Goal: Task Accomplishment & Management: Complete application form

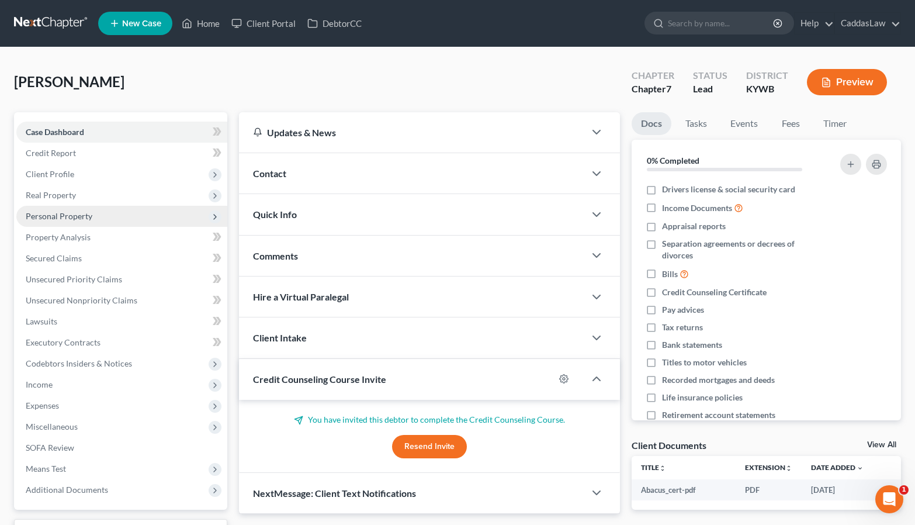
click at [64, 221] on span "Personal Property" at bounding box center [121, 216] width 211 height 21
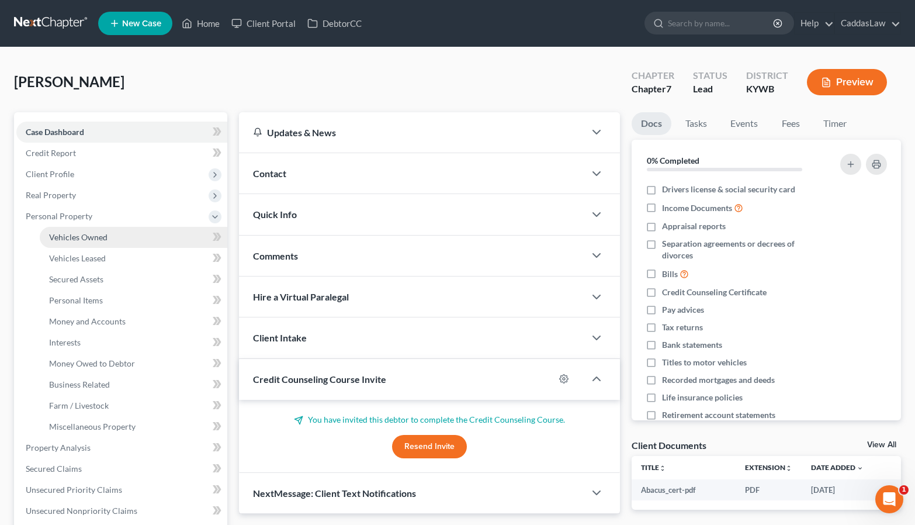
click at [64, 238] on span "Vehicles Owned" at bounding box center [78, 237] width 58 height 10
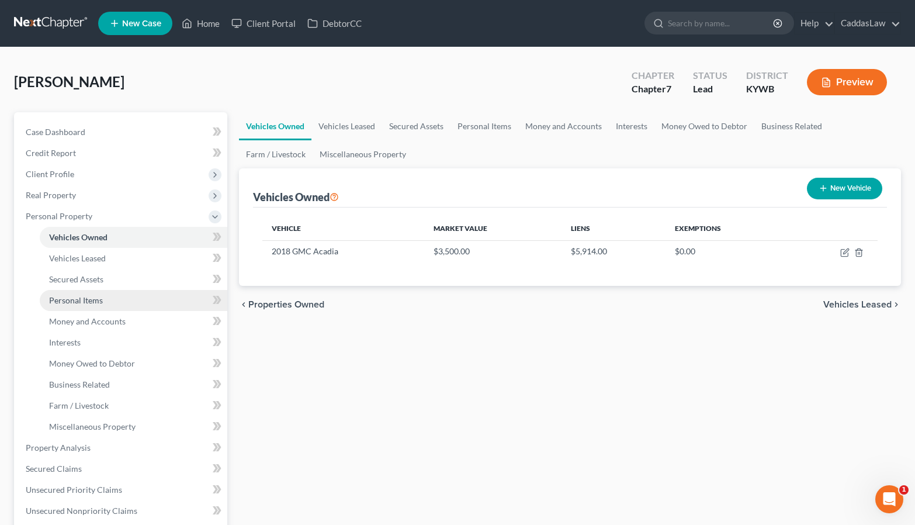
click at [78, 302] on span "Personal Items" at bounding box center [76, 300] width 54 height 10
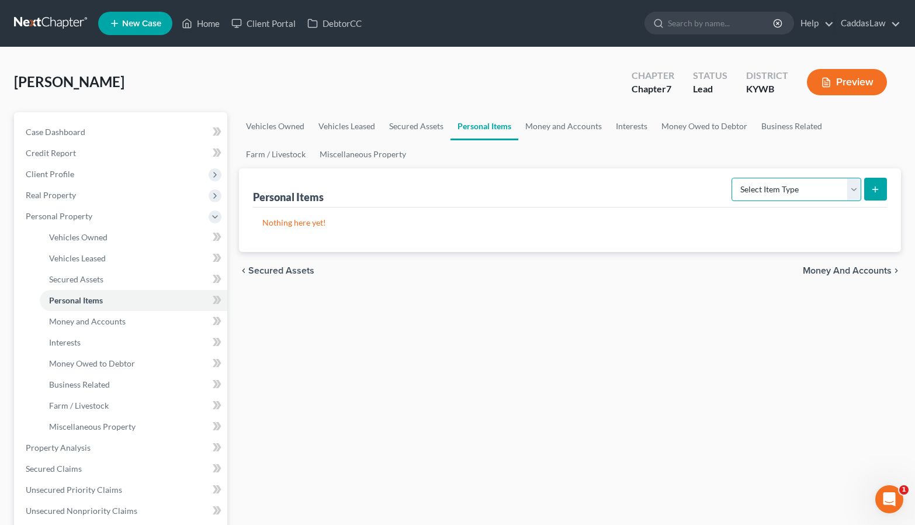
select select "clothing"
click at [883, 190] on button "submit" at bounding box center [875, 189] width 23 height 23
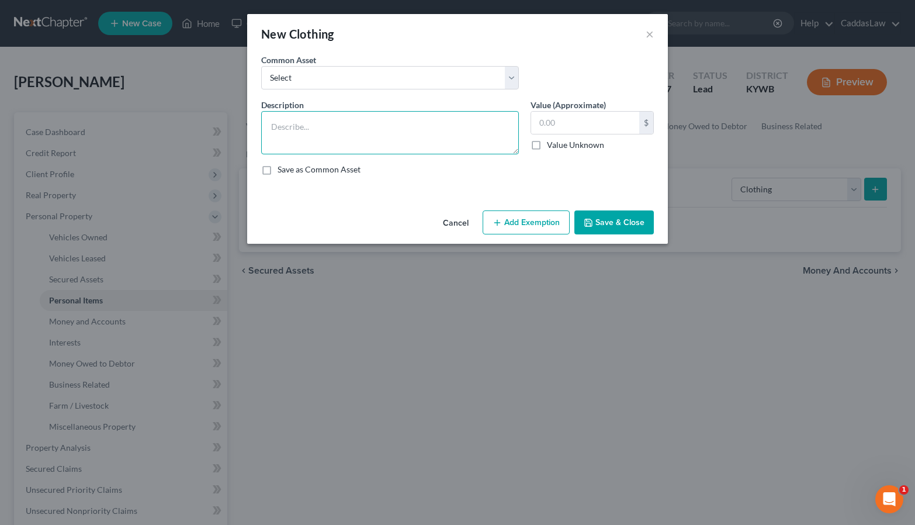
click at [383, 114] on textarea at bounding box center [390, 132] width 258 height 43
type textarea "Debtor's Clothing"
type input "200"
click at [499, 231] on button "Add Exemption" at bounding box center [526, 222] width 87 height 25
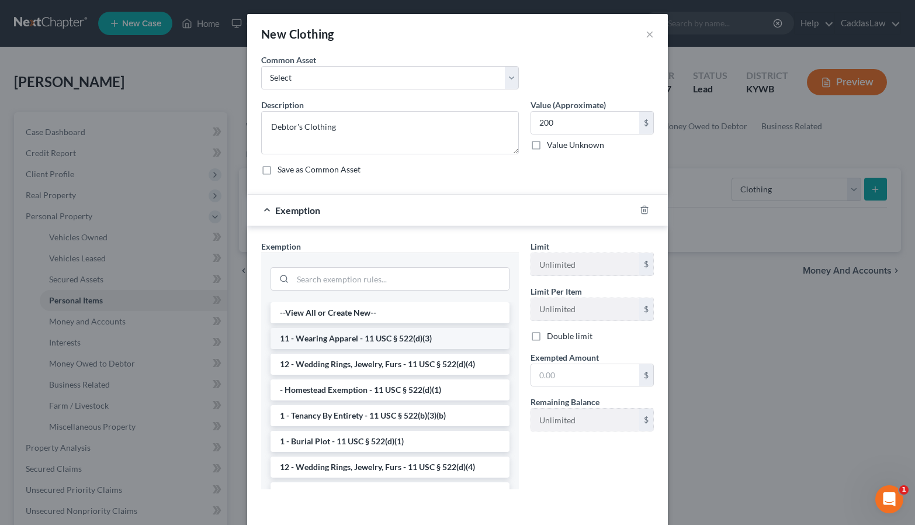
click at [368, 330] on li "11 - Wearing Apparel - 11 USC § 522(d)(3)" at bounding box center [389, 338] width 239 height 21
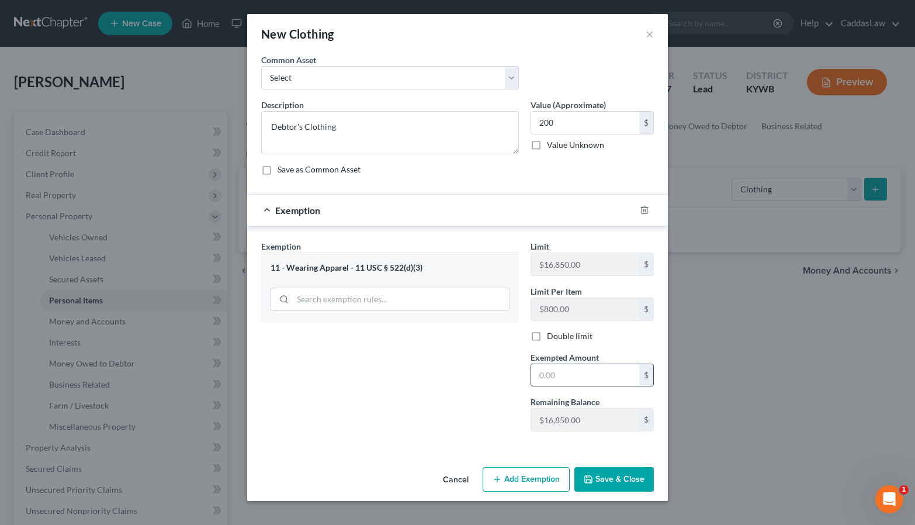
click at [558, 366] on input "text" at bounding box center [585, 375] width 108 height 22
type input "200.00"
click at [634, 486] on button "Save & Close" at bounding box center [613, 479] width 79 height 25
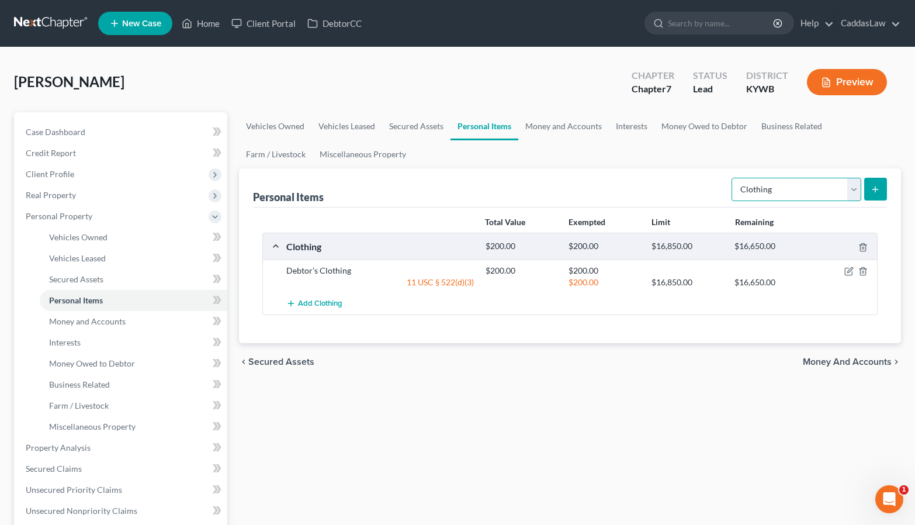
select select "firearms"
click at [874, 195] on button "submit" at bounding box center [875, 189] width 23 height 23
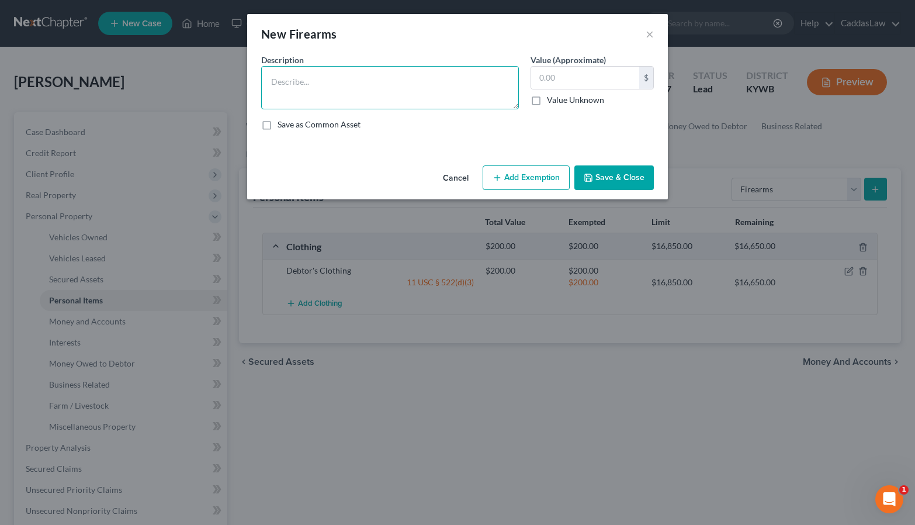
drag, startPoint x: 817, startPoint y: 1, endPoint x: 423, endPoint y: 71, distance: 399.8
click at [423, 71] on textarea at bounding box center [390, 87] width 258 height 43
type textarea ">"
type textarea ".12 Ga Shotgun - old"
click at [578, 77] on input "text" at bounding box center [585, 78] width 108 height 22
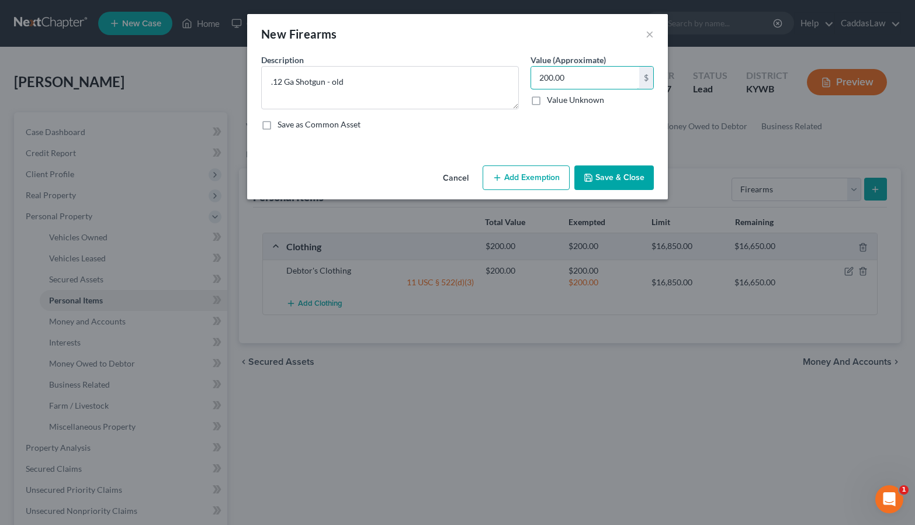
type input "200.00"
click at [526, 177] on button "Add Exemption" at bounding box center [526, 177] width 87 height 25
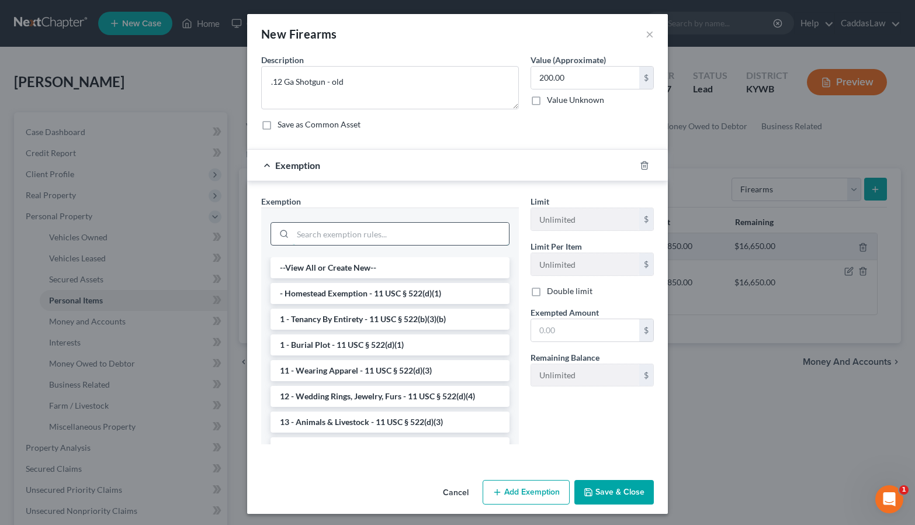
click at [370, 238] on input "search" at bounding box center [401, 234] width 216 height 22
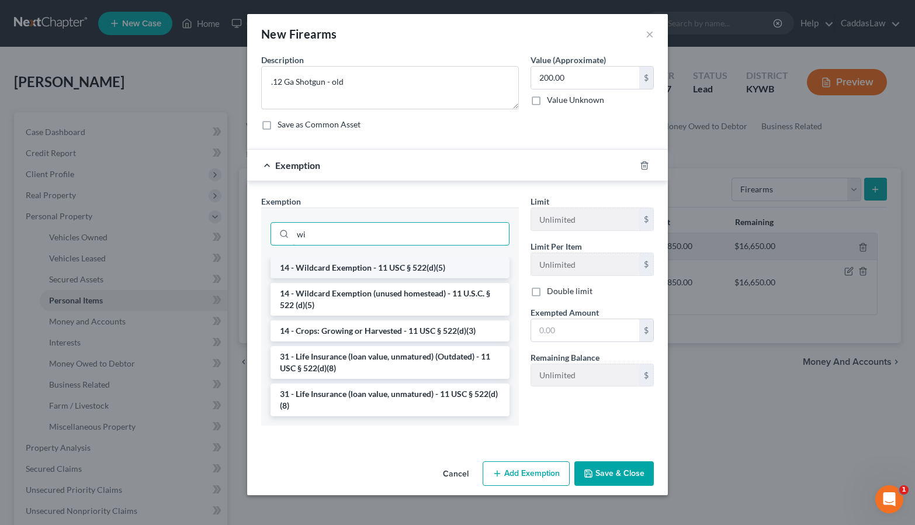
type input "wi"
click at [370, 268] on li "14 - Wildcard Exemption - 11 USC § 522(d)(5)" at bounding box center [389, 267] width 239 height 21
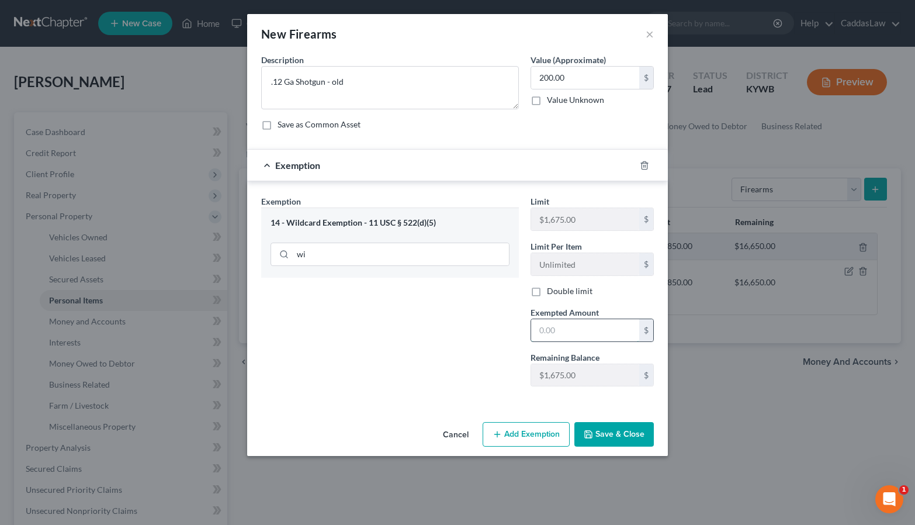
click at [579, 328] on input "text" at bounding box center [585, 330] width 108 height 22
type input "200.00"
click at [623, 429] on button "Save & Close" at bounding box center [613, 434] width 79 height 25
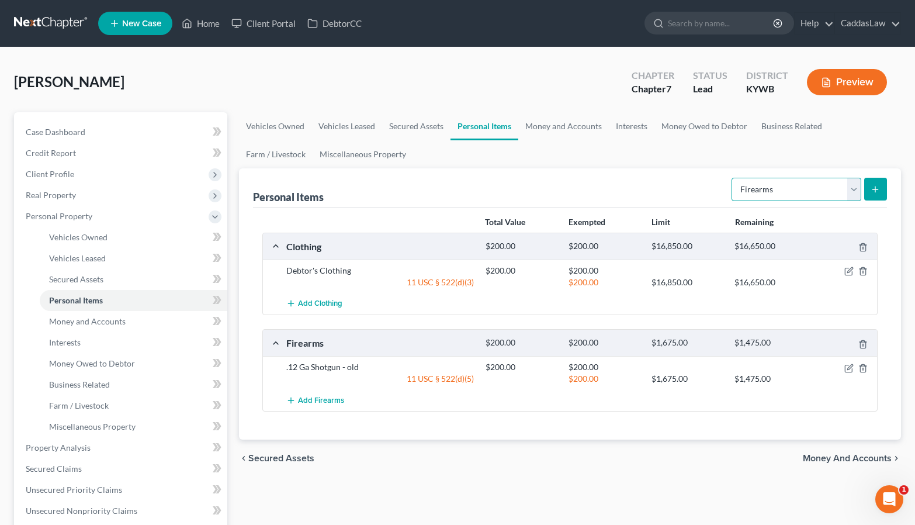
select select "electronics"
click at [873, 186] on icon "submit" at bounding box center [874, 189] width 9 height 9
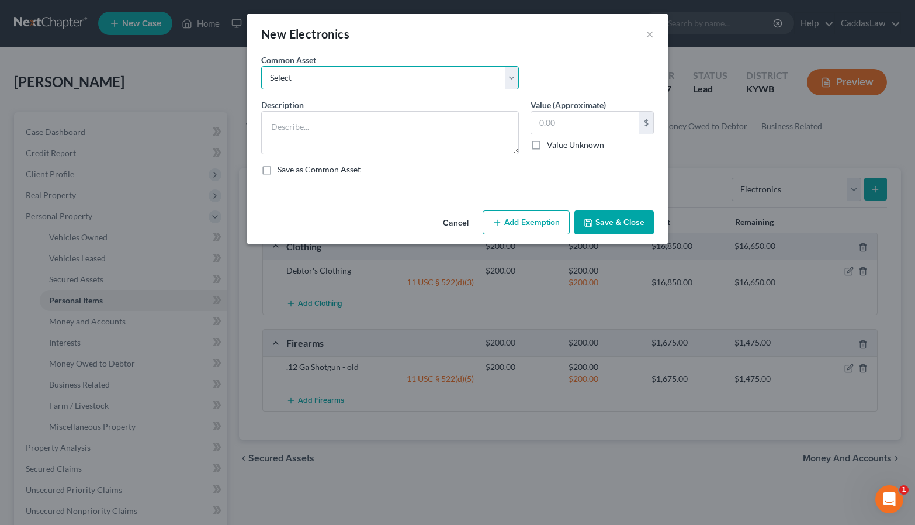
select select "2"
type textarea "TV, Video Game Console, DVD Player and other various electronics"
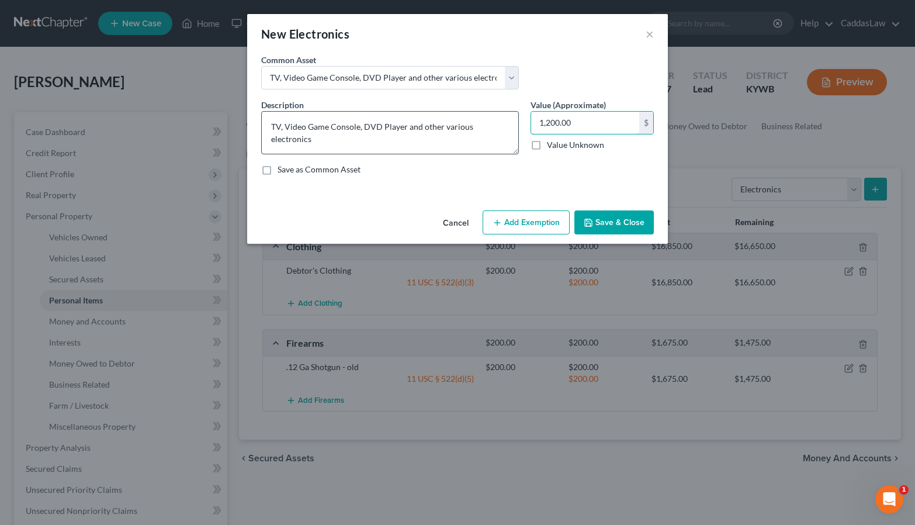
drag, startPoint x: 574, startPoint y: 124, endPoint x: 516, endPoint y: 124, distance: 57.8
click at [516, 124] on div "Description * TV, Video Game Console, DVD Player and other various electronics …" at bounding box center [457, 142] width 404 height 86
type input "500.00"
click at [532, 224] on button "Add Exemption" at bounding box center [526, 222] width 87 height 25
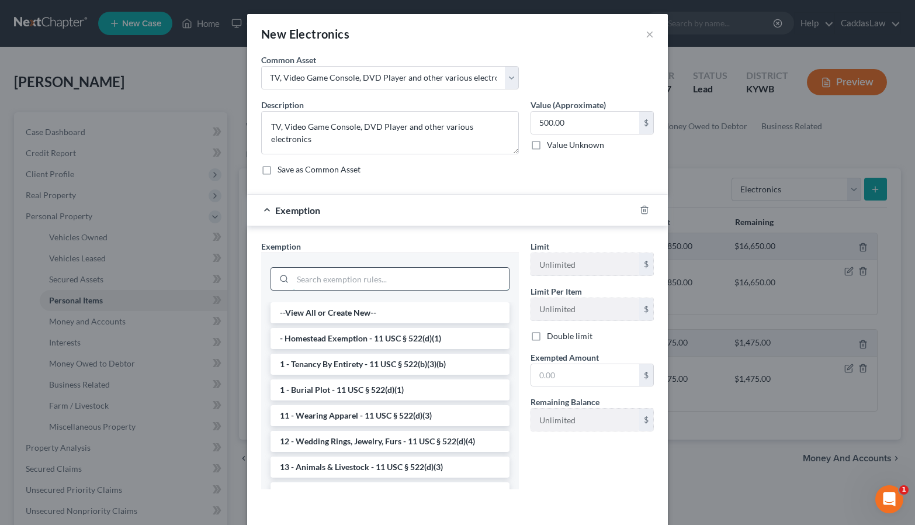
click at [381, 286] on input "search" at bounding box center [401, 279] width 216 height 22
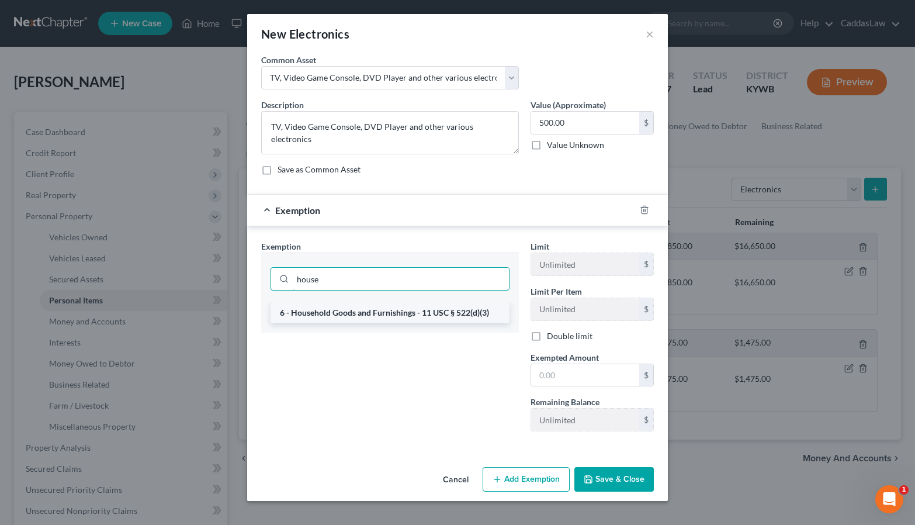
type input "house"
click at [385, 315] on li "6 - Household Goods and Furnishings - 11 USC § 522(d)(3)" at bounding box center [389, 312] width 239 height 21
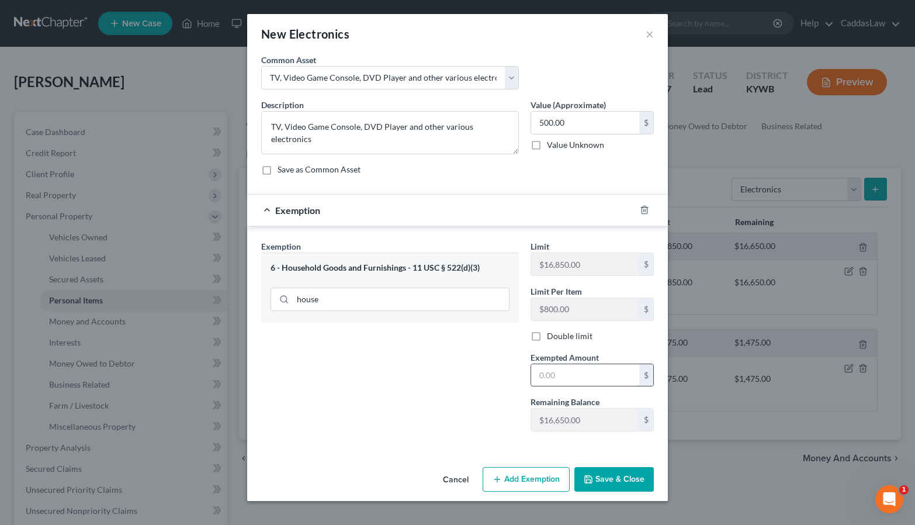
click at [575, 379] on input "text" at bounding box center [585, 375] width 108 height 22
type input "500.00"
click at [636, 474] on button "Save & Close" at bounding box center [613, 479] width 79 height 25
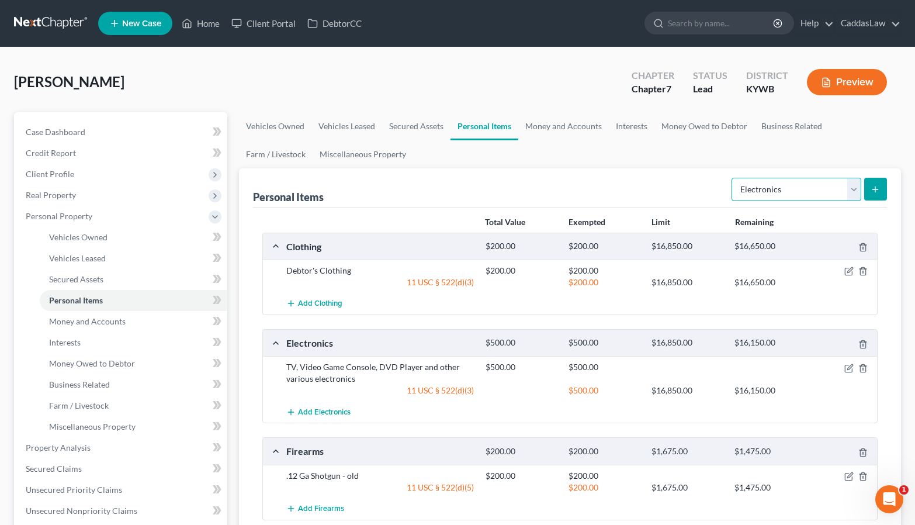
select select "household_goods"
click at [878, 186] on icon "submit" at bounding box center [874, 189] width 9 height 9
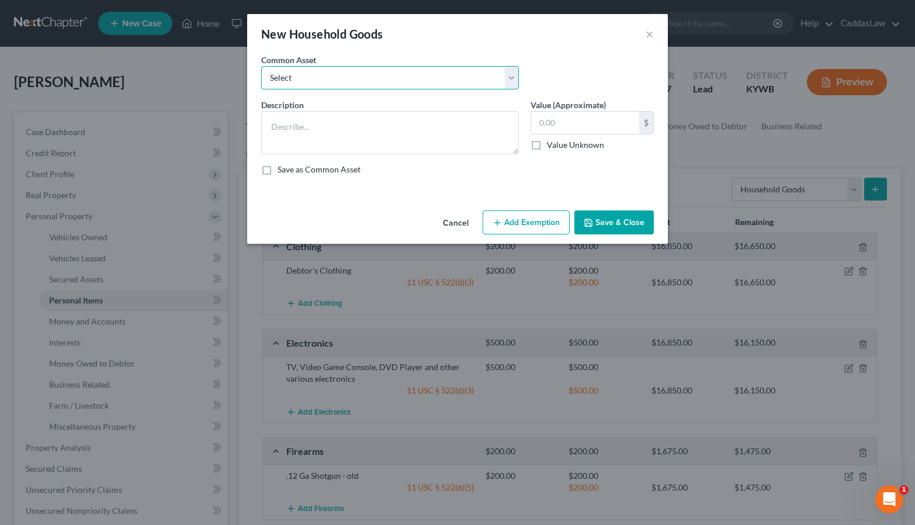
select select "6"
type textarea "Household furnishings"
type input "1,500.00"
click at [542, 228] on button "Add Exemption" at bounding box center [526, 222] width 87 height 25
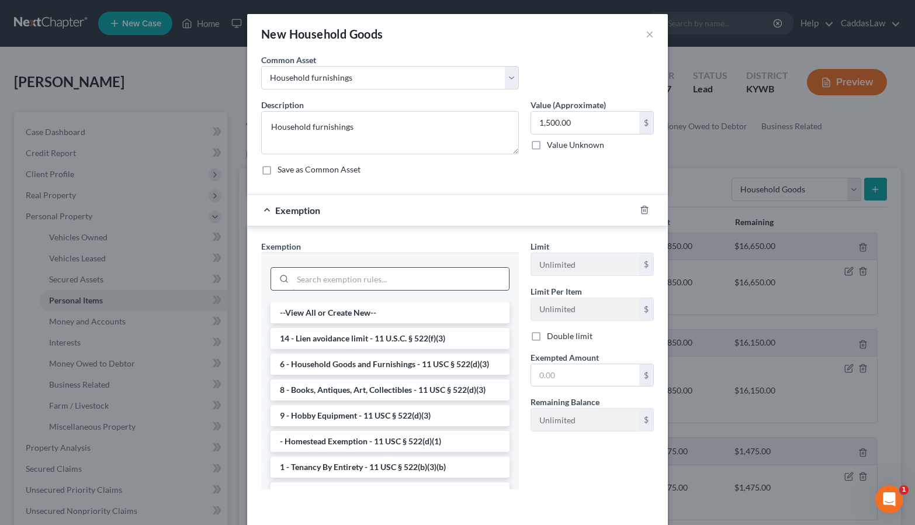
click at [407, 277] on input "search" at bounding box center [401, 279] width 216 height 22
click at [387, 368] on li "6 - Household Goods and Furnishings - 11 USC § 522(d)(3)" at bounding box center [389, 363] width 239 height 21
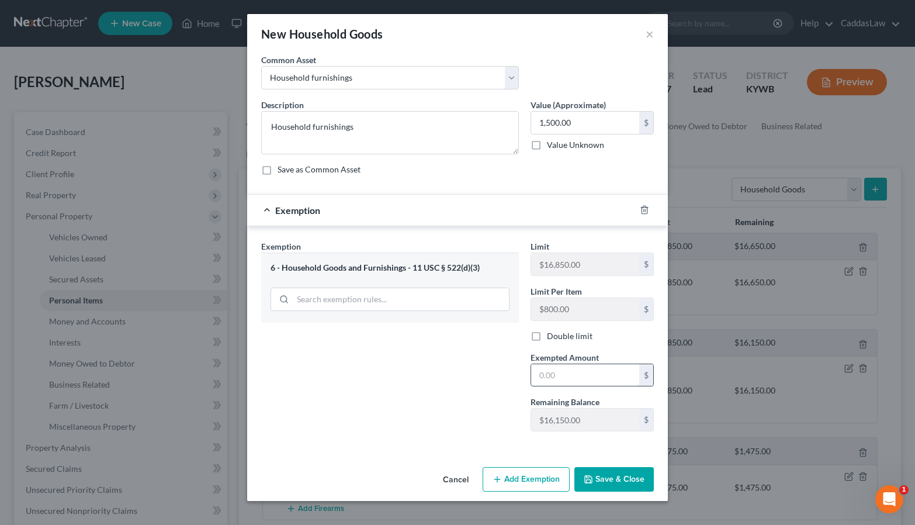
click at [562, 379] on input "text" at bounding box center [585, 375] width 108 height 22
type input "1,500.00"
click at [622, 476] on button "Save & Close" at bounding box center [613, 479] width 79 height 25
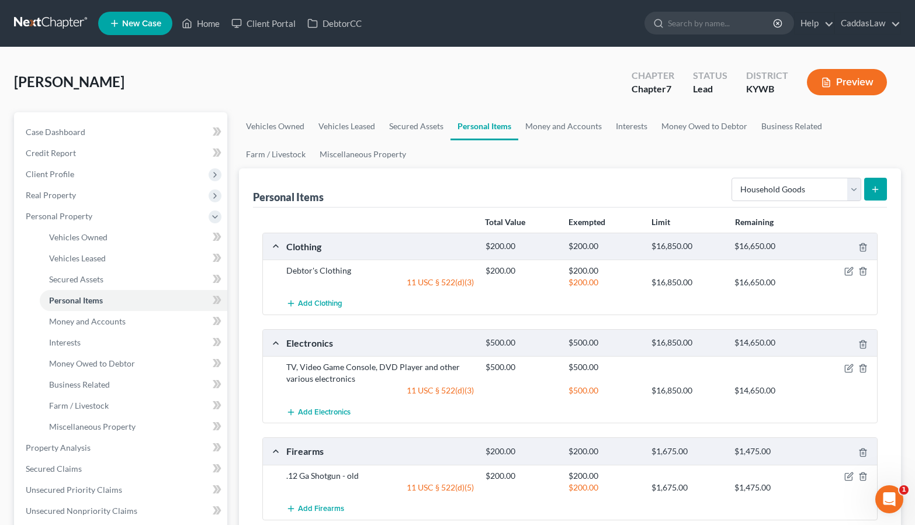
click at [873, 190] on icon "submit" at bounding box center [874, 189] width 9 height 9
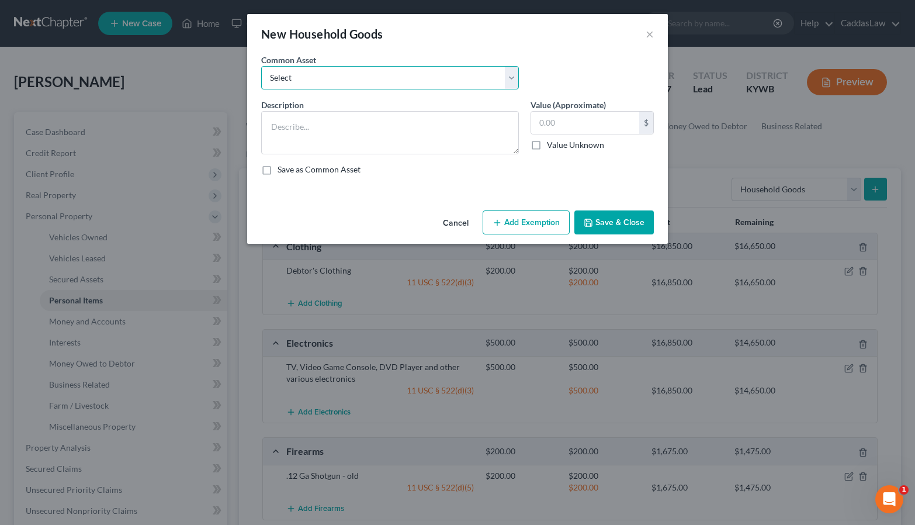
select select "0"
type textarea "Gardening tools, outdoor maintenance equipment"
type input "200.00"
click at [536, 226] on button "Add Exemption" at bounding box center [526, 222] width 87 height 25
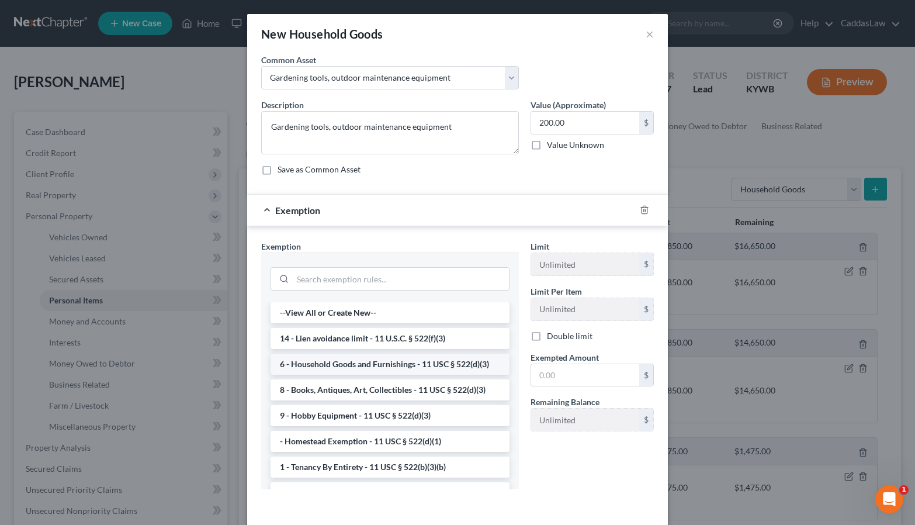
click at [359, 364] on li "6 - Household Goods and Furnishings - 11 USC § 522(d)(3)" at bounding box center [389, 363] width 239 height 21
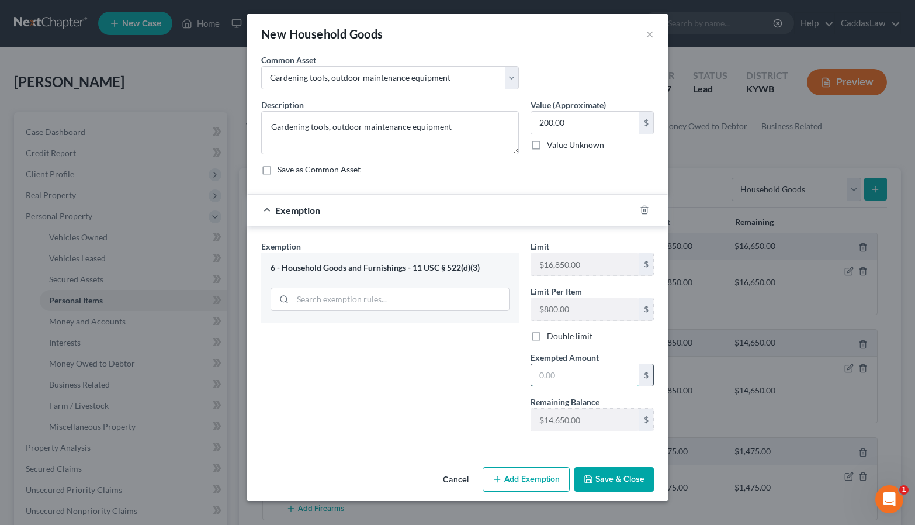
click at [593, 367] on input "text" at bounding box center [585, 375] width 108 height 22
type input "200.00"
click at [630, 485] on button "Save & Close" at bounding box center [613, 479] width 79 height 25
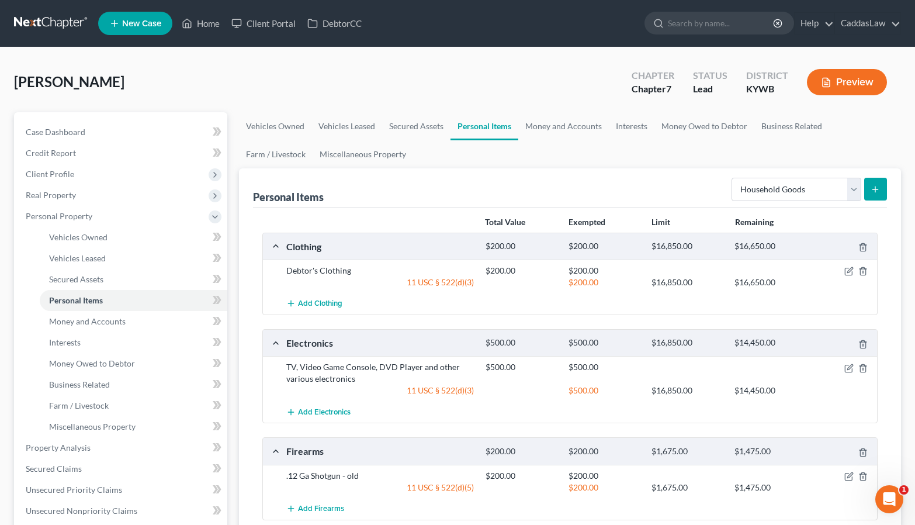
click at [875, 196] on button "submit" at bounding box center [875, 189] width 23 height 23
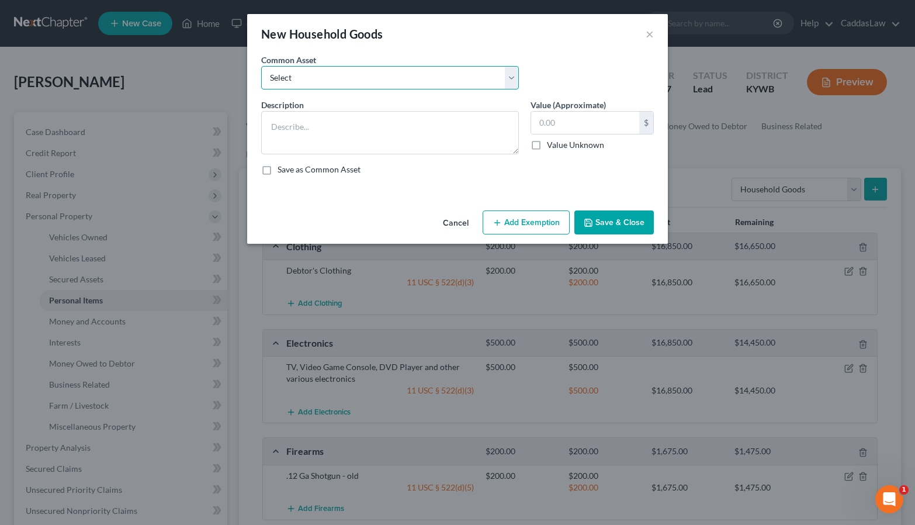
select select "5"
type textarea "Small Furnishings, lamps etc."
type input "250.00"
click at [528, 216] on button "Add Exemption" at bounding box center [526, 222] width 87 height 25
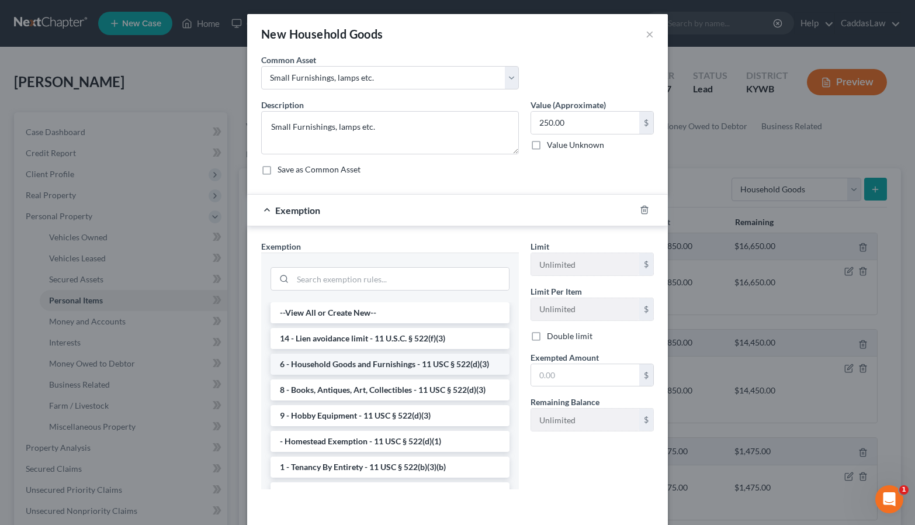
click at [372, 364] on li "6 - Household Goods and Furnishings - 11 USC § 522(d)(3)" at bounding box center [389, 363] width 239 height 21
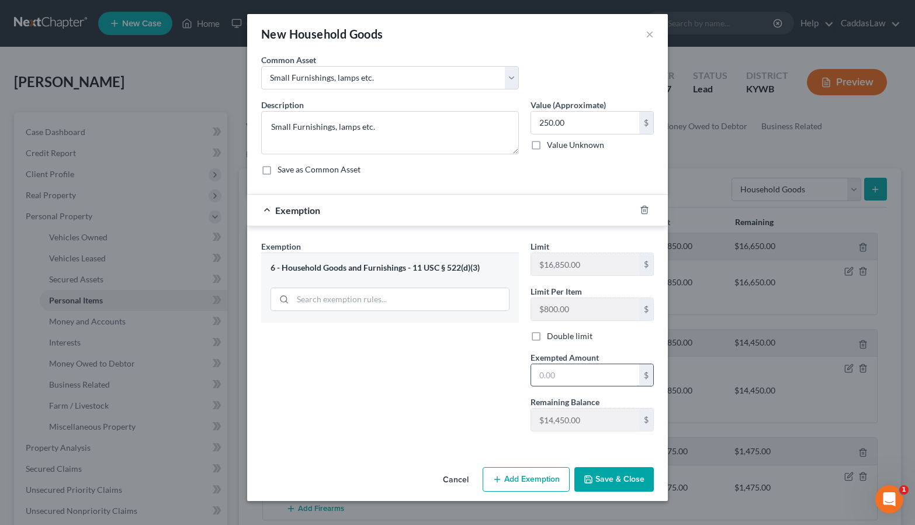
click at [586, 376] on input "text" at bounding box center [585, 375] width 108 height 22
type input "250.00"
click at [629, 474] on button "Save & Close" at bounding box center [613, 479] width 79 height 25
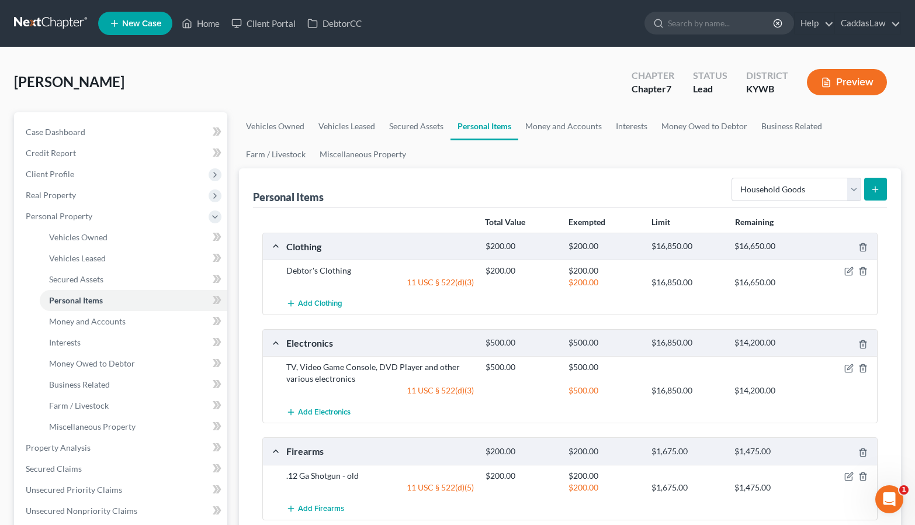
click at [876, 191] on icon "submit" at bounding box center [874, 189] width 9 height 9
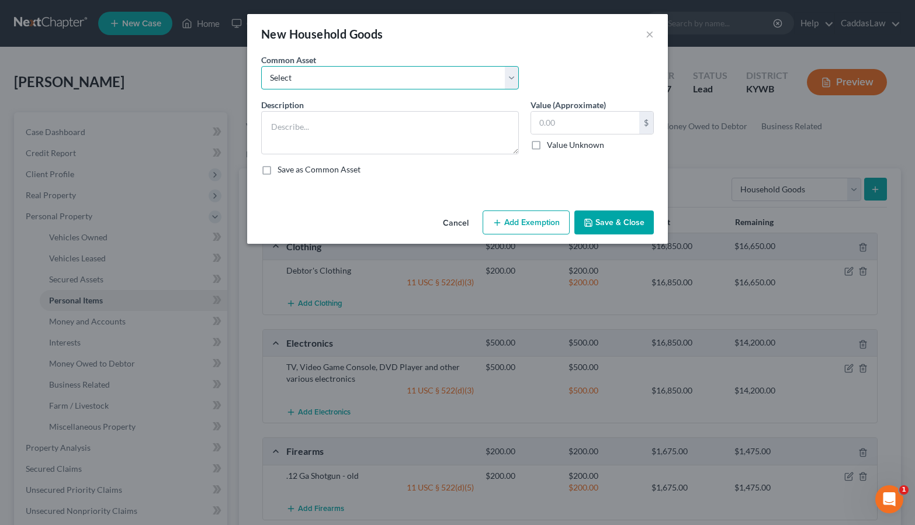
select select "4"
type textarea "Housewares, dishes, pots/pans etc."
type input "250.00"
click at [513, 210] on button "Add Exemption" at bounding box center [526, 222] width 87 height 25
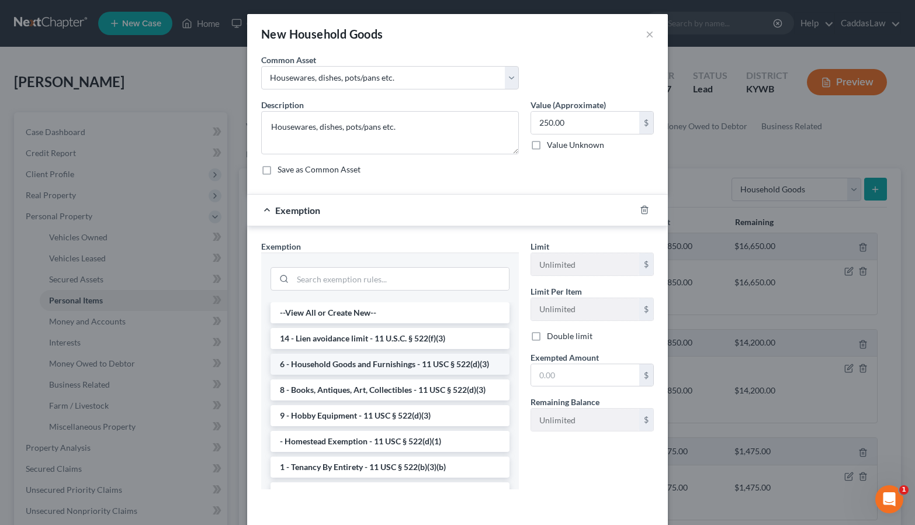
click at [365, 365] on li "6 - Household Goods and Furnishings - 11 USC § 522(d)(3)" at bounding box center [389, 363] width 239 height 21
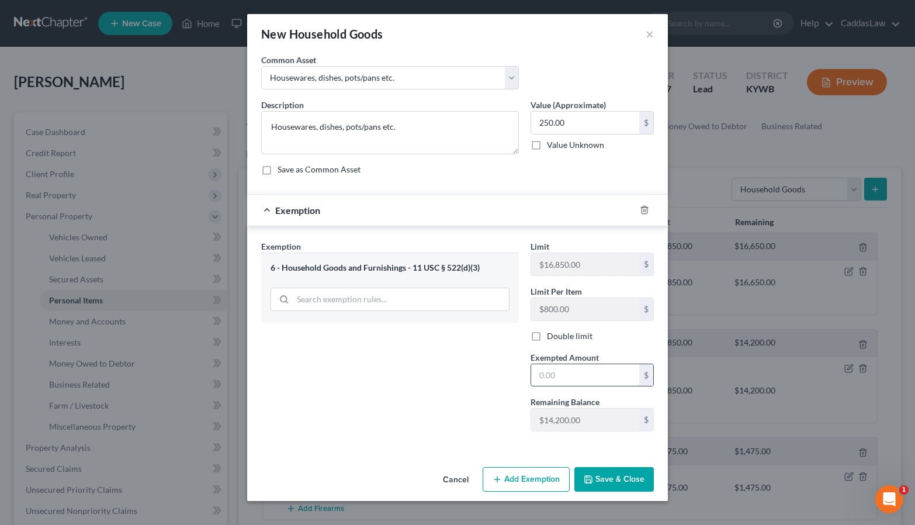
click at [592, 376] on input "text" at bounding box center [585, 375] width 108 height 22
type input "250.00"
click at [610, 484] on button "Save & Close" at bounding box center [613, 479] width 79 height 25
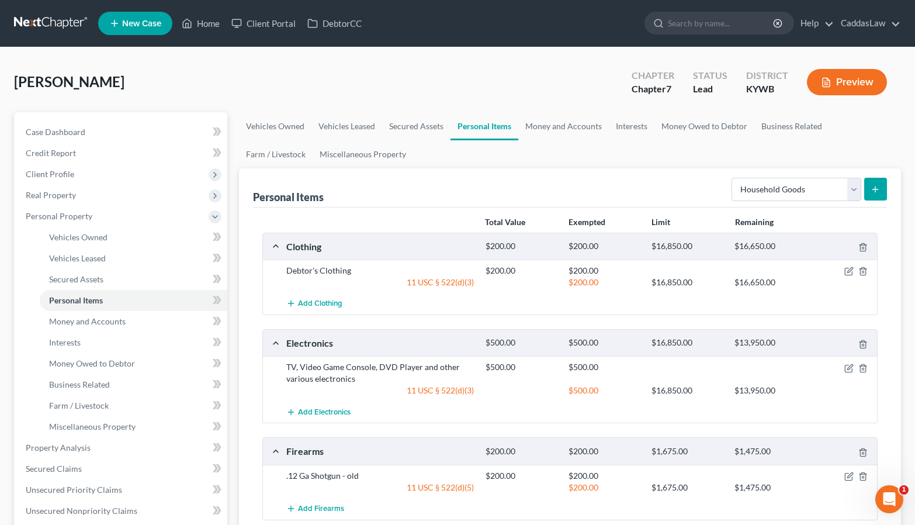
click at [874, 189] on line "submit" at bounding box center [875, 189] width 5 height 0
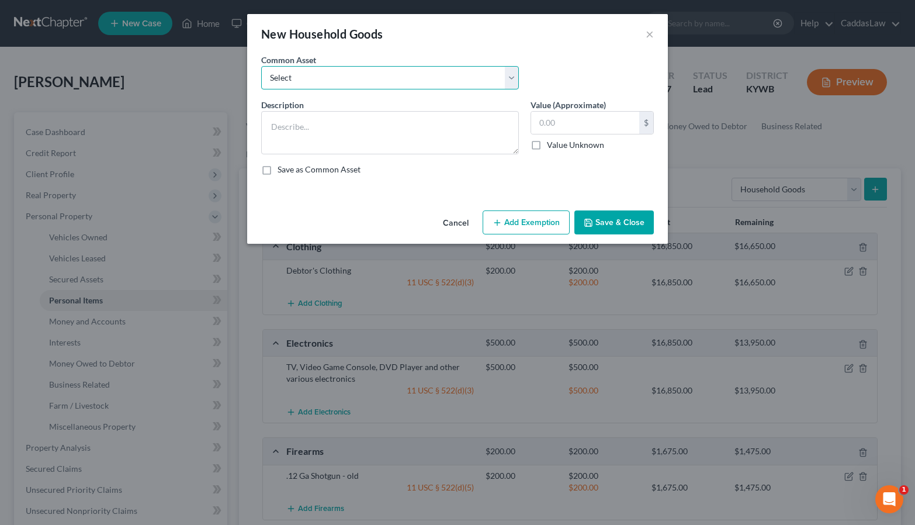
select select "2"
type textarea "Small Appliances/Countertop Appliances"
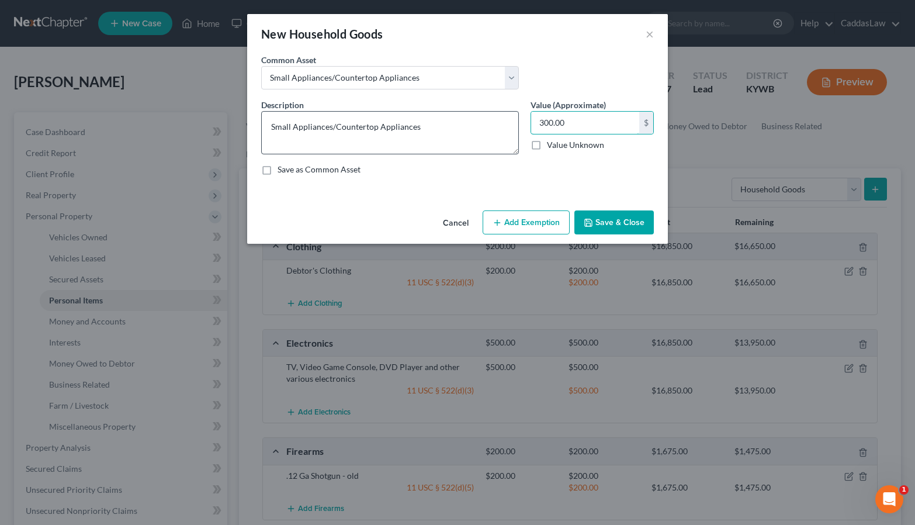
drag, startPoint x: 581, startPoint y: 124, endPoint x: 453, endPoint y: 133, distance: 128.2
click at [454, 133] on div "Description * Small Appliances/Countertop Appliances Value (Approximate) 300.00…" at bounding box center [457, 142] width 404 height 86
type input "3"
type input "150.00"
click at [518, 213] on button "Add Exemption" at bounding box center [526, 222] width 87 height 25
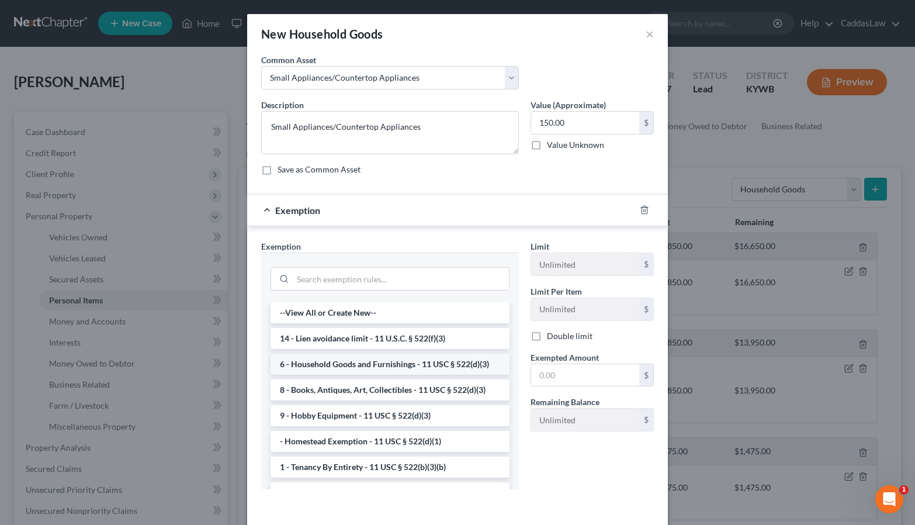
click at [399, 359] on li "6 - Household Goods and Furnishings - 11 USC § 522(d)(3)" at bounding box center [389, 363] width 239 height 21
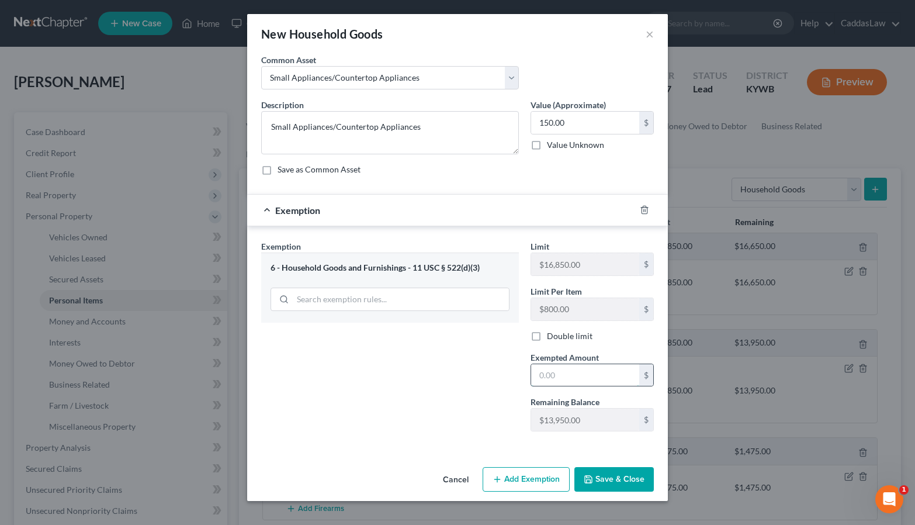
click at [547, 367] on input "text" at bounding box center [585, 375] width 108 height 22
type input "150.00"
click at [630, 471] on button "Save & Close" at bounding box center [613, 479] width 79 height 25
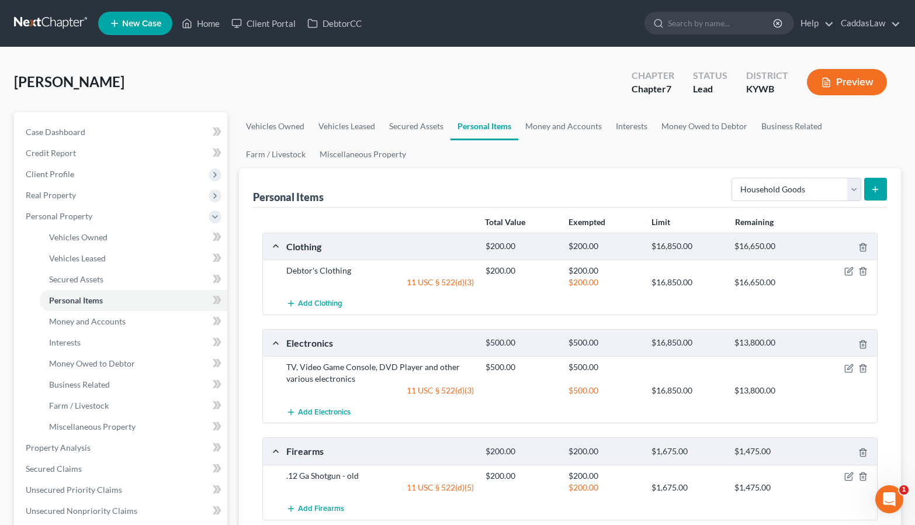
click at [877, 186] on icon "submit" at bounding box center [874, 189] width 9 height 9
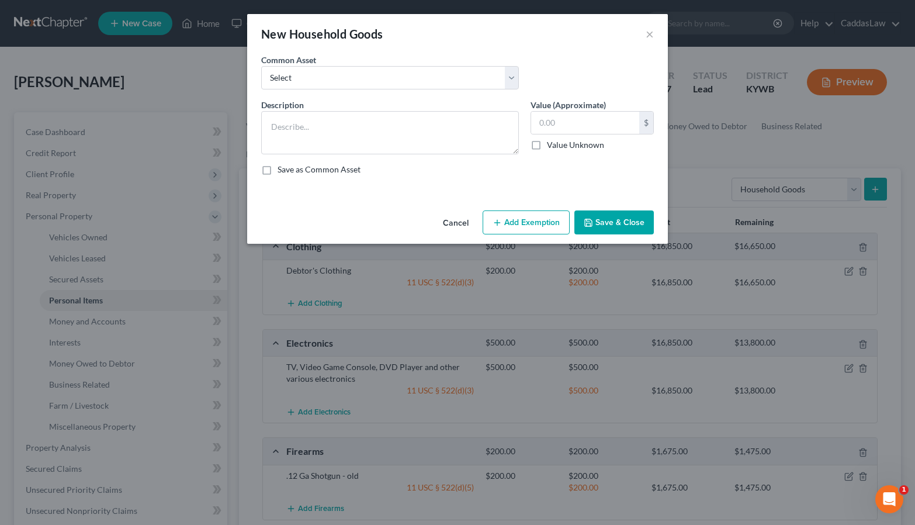
click at [459, 221] on button "Cancel" at bounding box center [455, 222] width 44 height 23
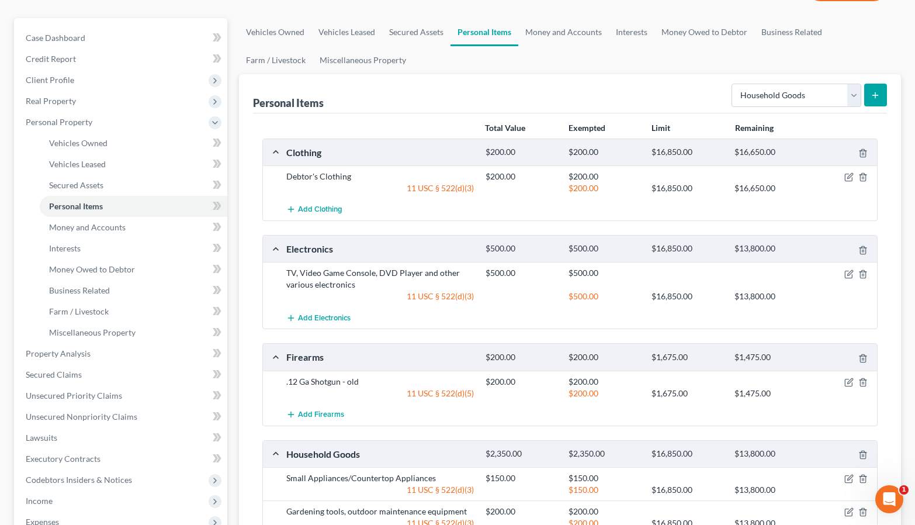
scroll to position [66, 0]
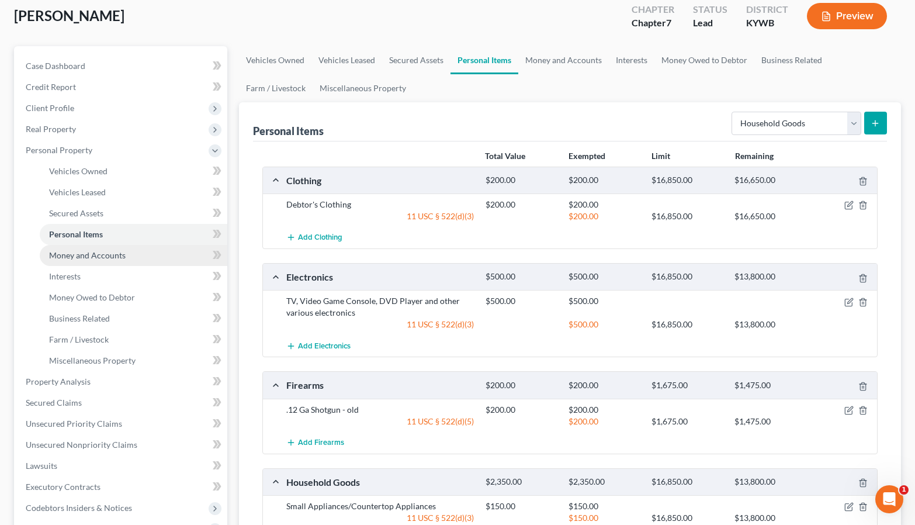
click at [96, 247] on link "Money and Accounts" at bounding box center [134, 255] width 188 height 21
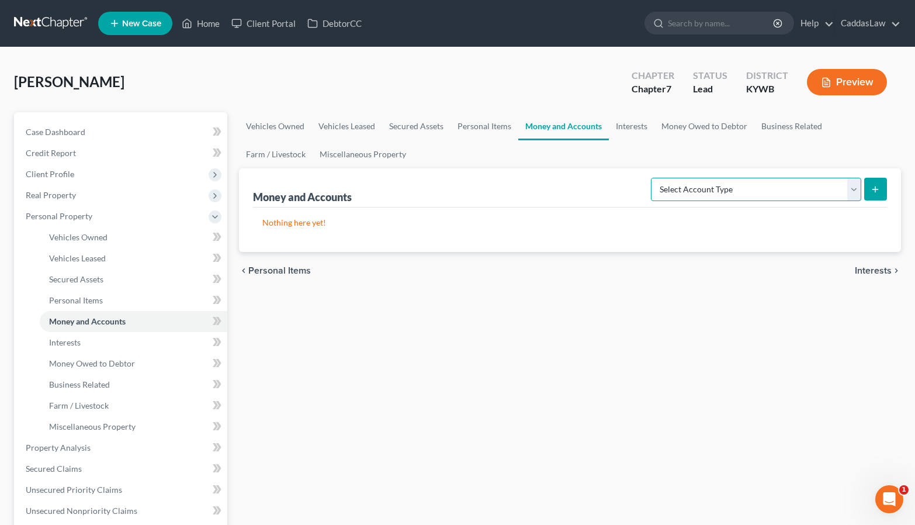
select select "checking"
click at [873, 187] on icon "submit" at bounding box center [874, 189] width 9 height 9
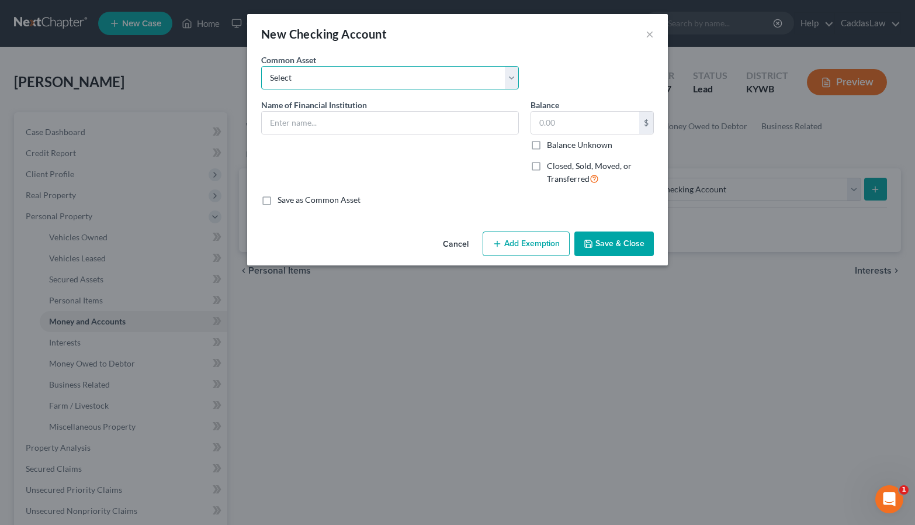
select select "4"
click at [358, 123] on input "Regions" at bounding box center [390, 123] width 256 height 22
type input "Regions - 5081"
click at [592, 137] on div "$ Balance Unknown" at bounding box center [591, 131] width 123 height 40
click at [582, 126] on input "text" at bounding box center [585, 123] width 108 height 22
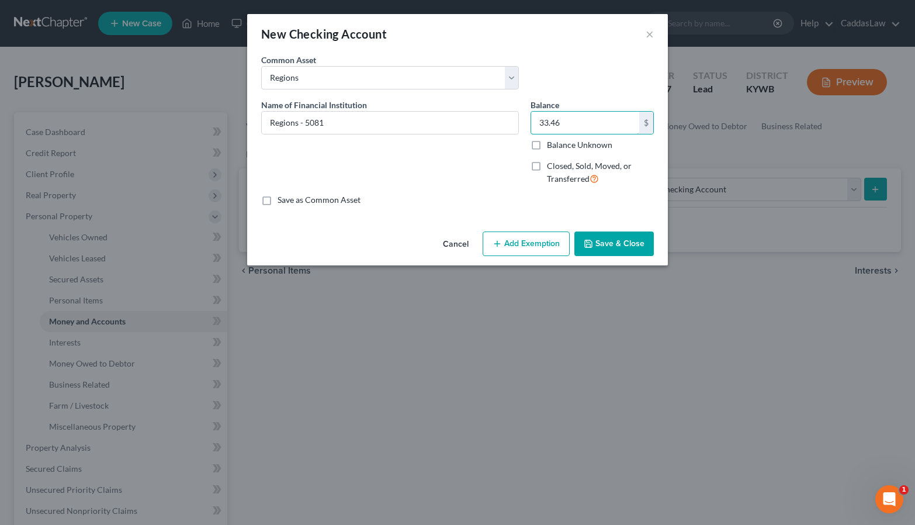
type input "33.46"
click at [536, 242] on button "Add Exemption" at bounding box center [526, 243] width 87 height 25
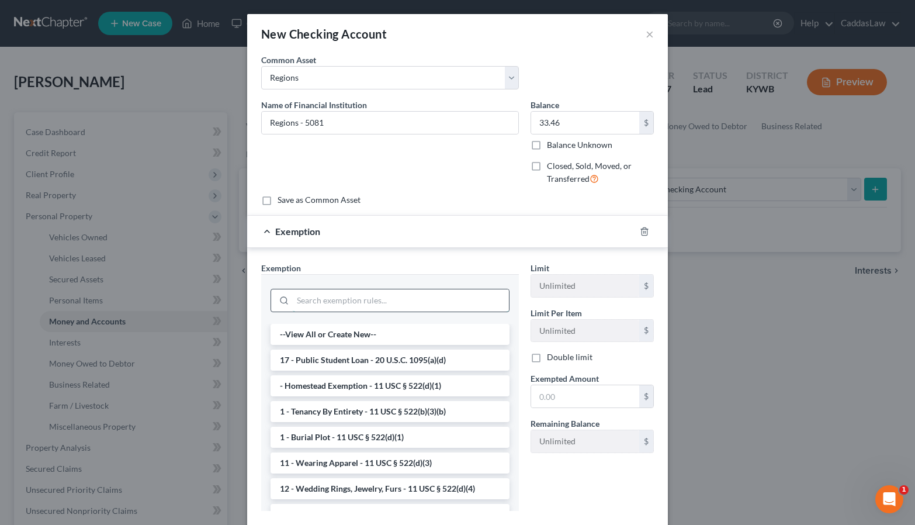
click at [337, 306] on input "search" at bounding box center [401, 300] width 216 height 22
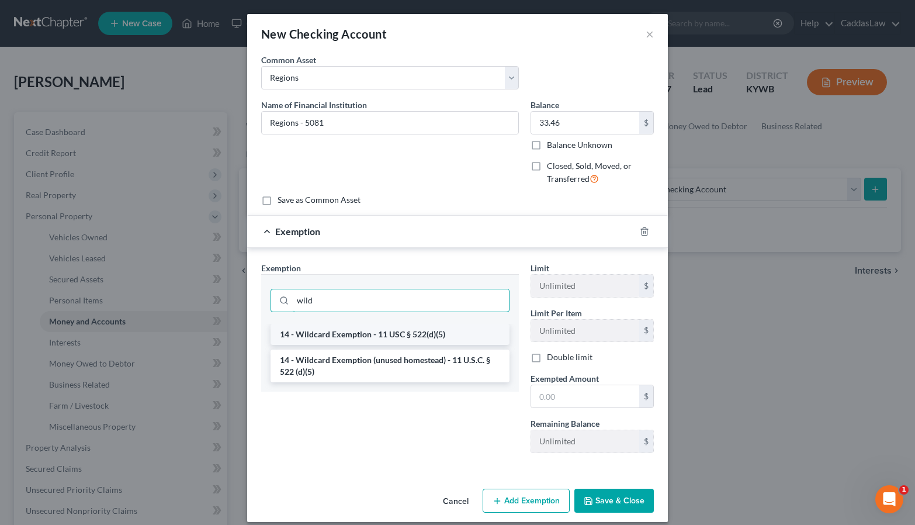
type input "wild"
click at [356, 332] on li "14 - Wildcard Exemption - 11 USC § 522(d)(5)" at bounding box center [389, 334] width 239 height 21
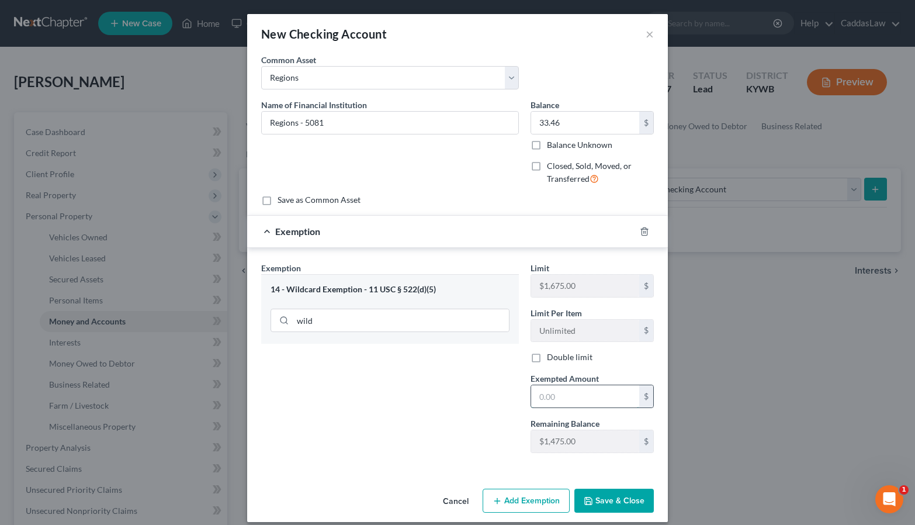
click at [552, 394] on input "text" at bounding box center [585, 396] width 108 height 22
type input "33.46"
click at [616, 494] on button "Save & Close" at bounding box center [613, 500] width 79 height 25
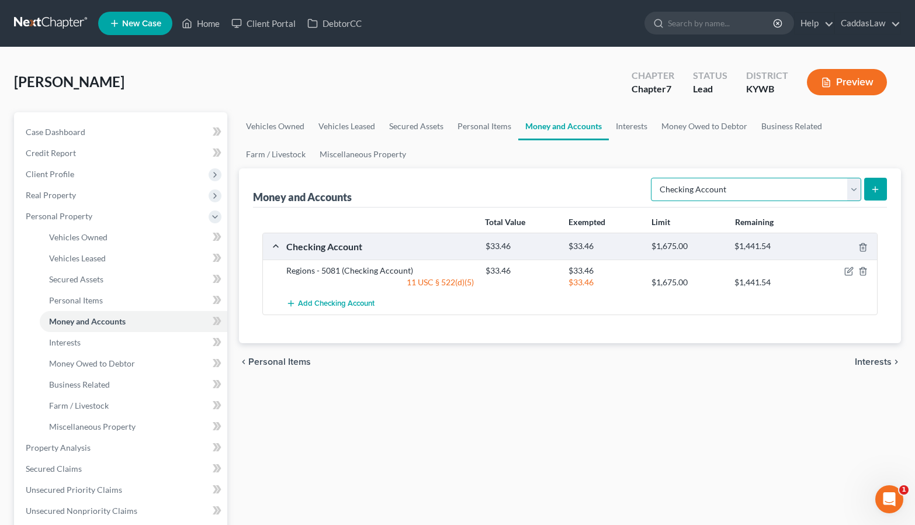
select select "savings"
click at [879, 190] on icon "submit" at bounding box center [874, 189] width 9 height 9
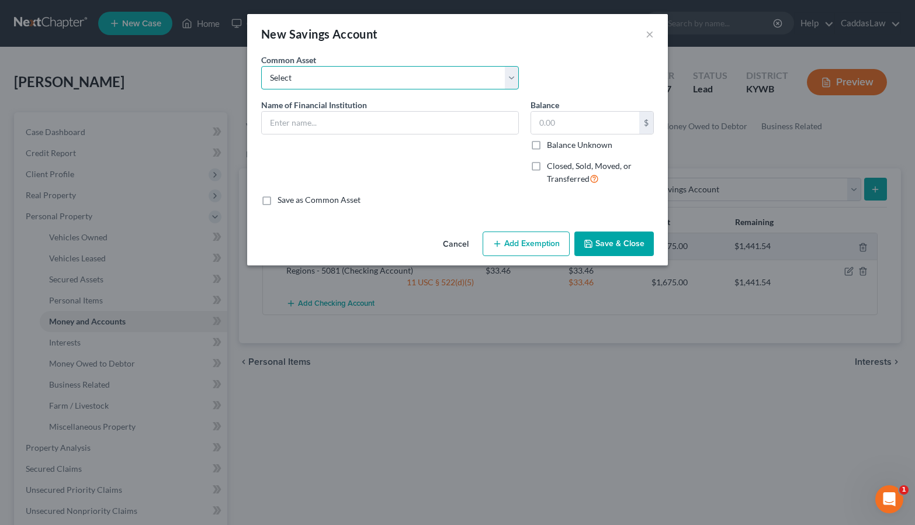
select select "1"
click at [368, 123] on input "Regions" at bounding box center [390, 123] width 256 height 22
drag, startPoint x: 368, startPoint y: 123, endPoint x: 326, endPoint y: 129, distance: 42.5
click at [326, 129] on input "Regions" at bounding box center [390, 123] width 256 height 22
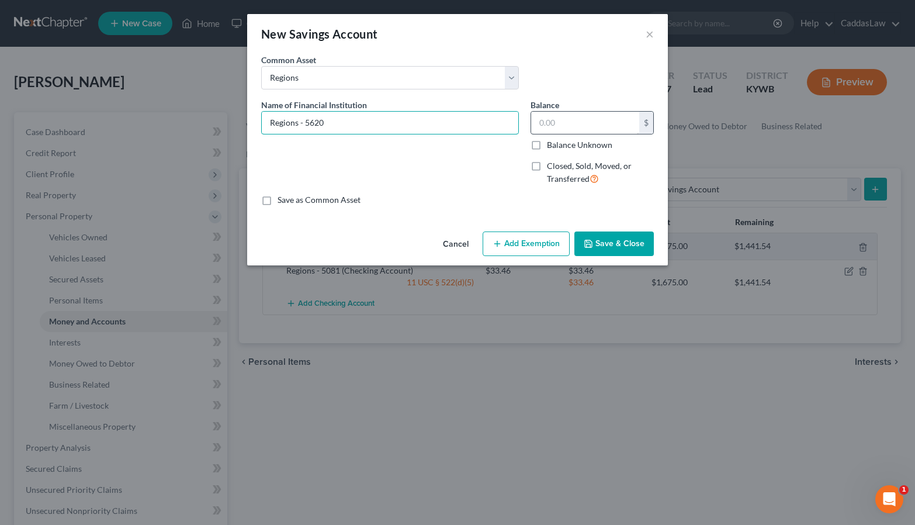
type input "Regions - 5620"
click at [570, 117] on input "text" at bounding box center [585, 123] width 108 height 22
type input "40.27"
click at [527, 238] on button "Add Exemption" at bounding box center [526, 243] width 87 height 25
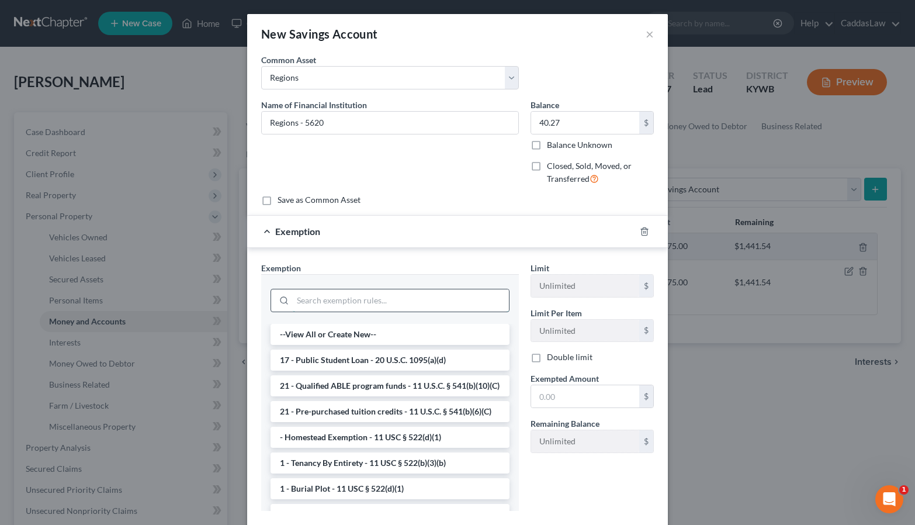
click at [366, 303] on input "search" at bounding box center [401, 300] width 216 height 22
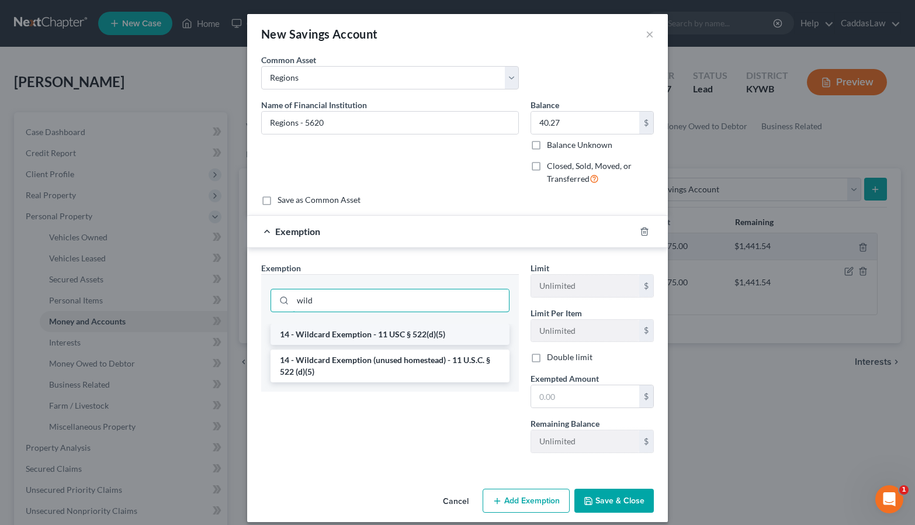
type input "wild"
click at [358, 335] on li "14 - Wildcard Exemption - 11 USC § 522(d)(5)" at bounding box center [389, 334] width 239 height 21
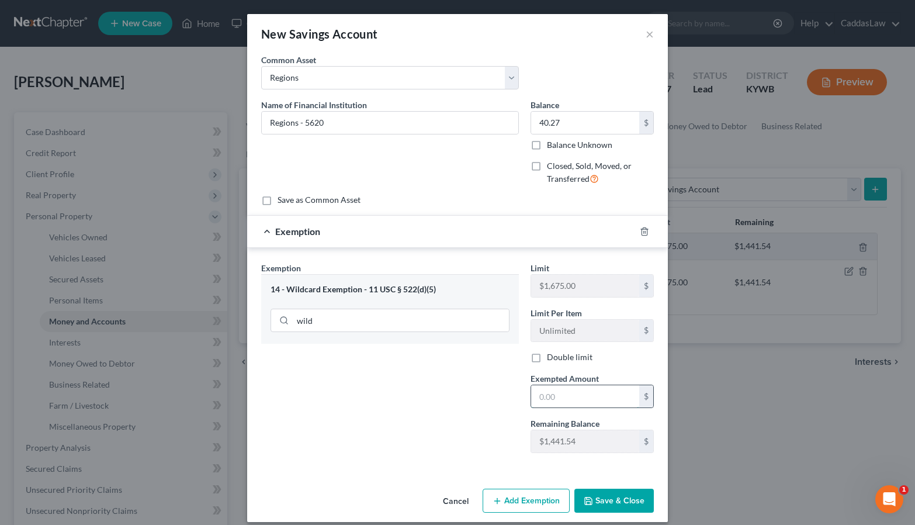
click at [582, 394] on input "text" at bounding box center [585, 396] width 108 height 22
type input "40.27"
click at [612, 501] on button "Save & Close" at bounding box center [613, 500] width 79 height 25
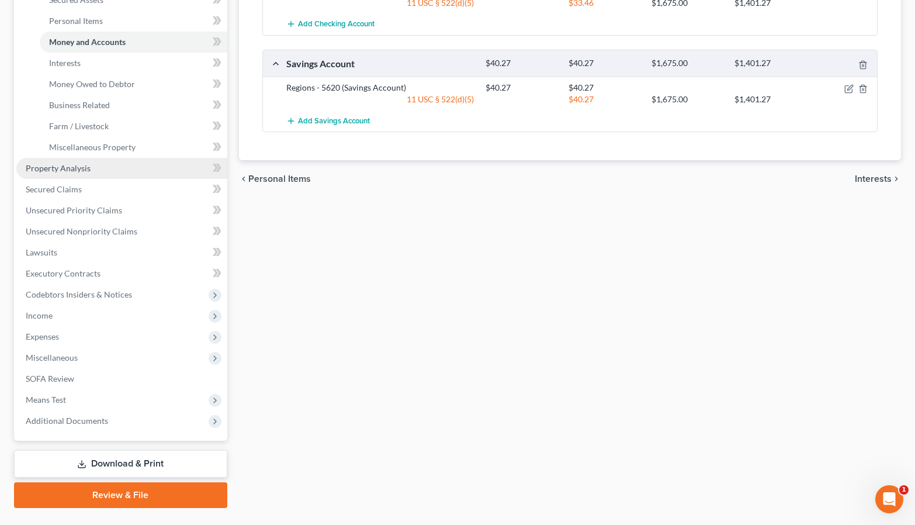
scroll to position [307, 0]
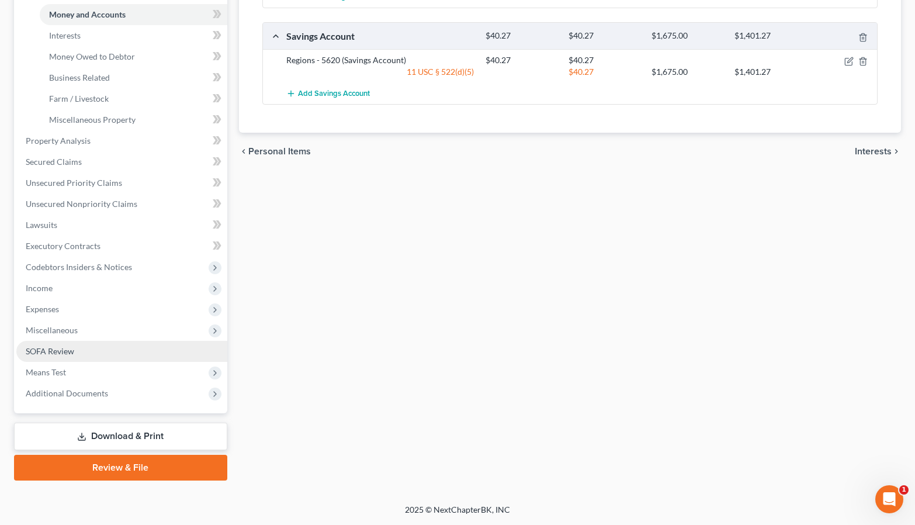
click at [76, 353] on link "SOFA Review" at bounding box center [121, 351] width 211 height 21
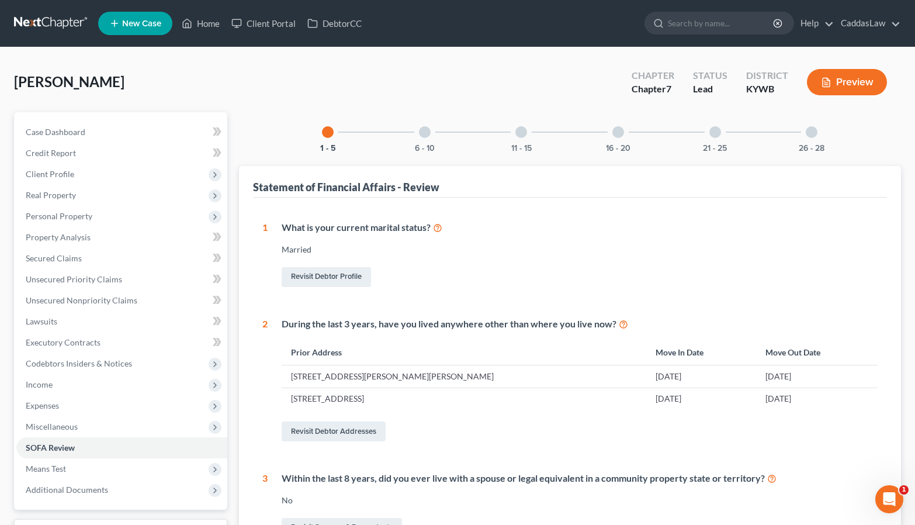
click at [813, 133] on div at bounding box center [812, 132] width 12 height 12
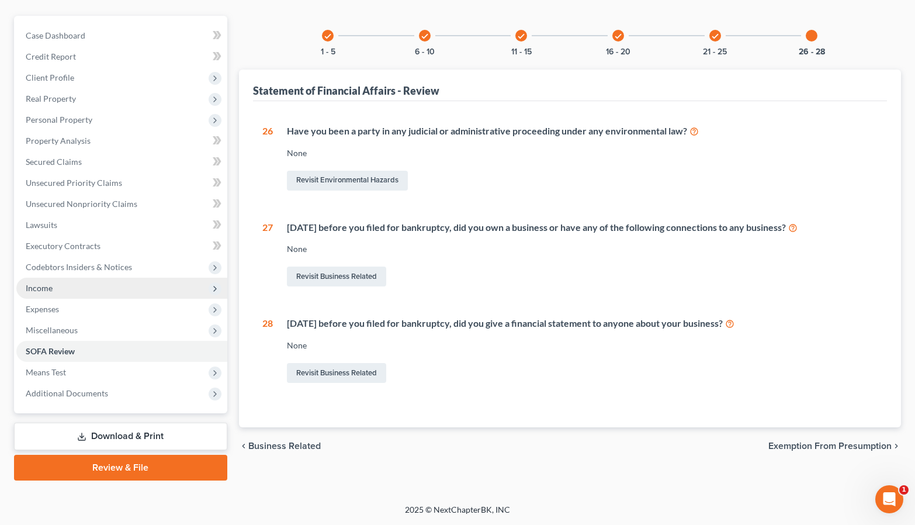
scroll to position [96, 0]
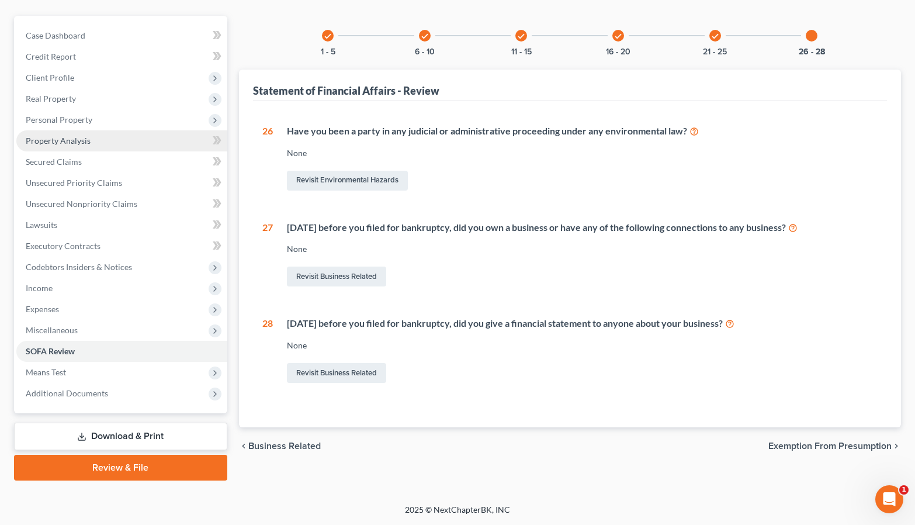
click at [79, 144] on span "Property Analysis" at bounding box center [58, 141] width 65 height 10
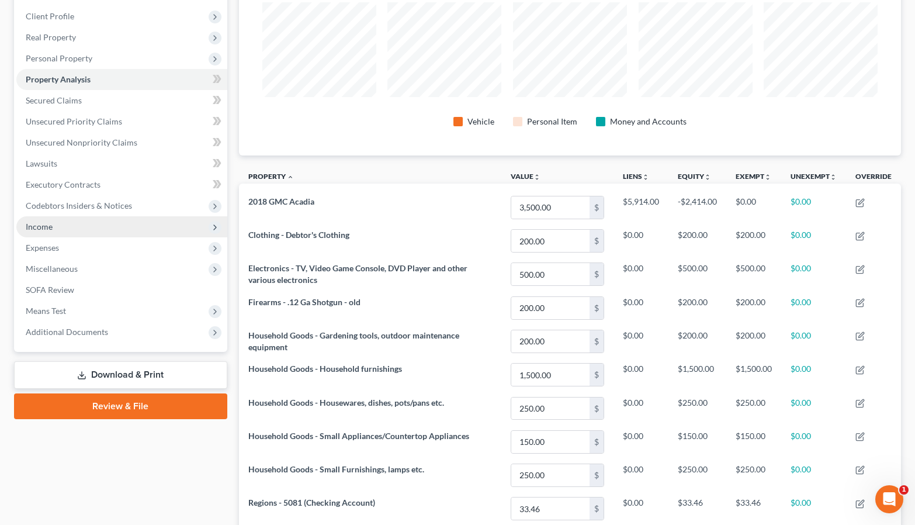
scroll to position [275, 0]
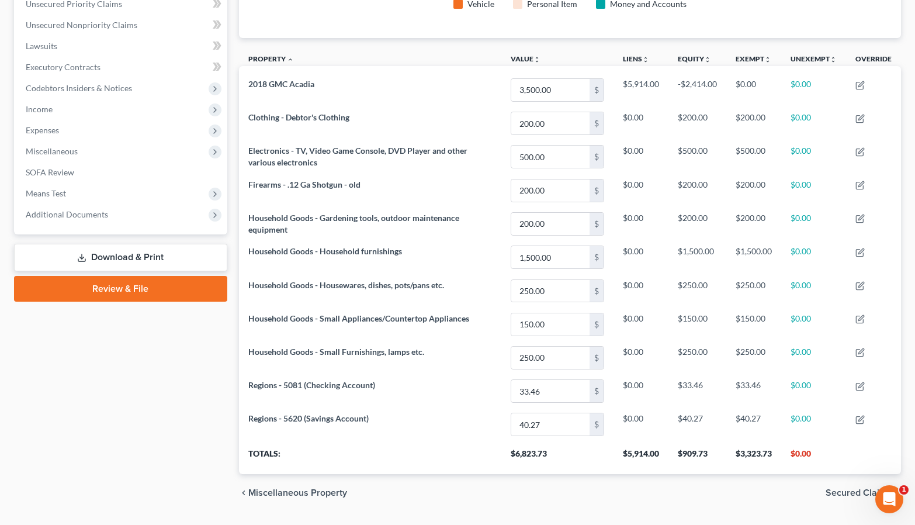
click at [130, 277] on link "Review & File" at bounding box center [120, 289] width 213 height 26
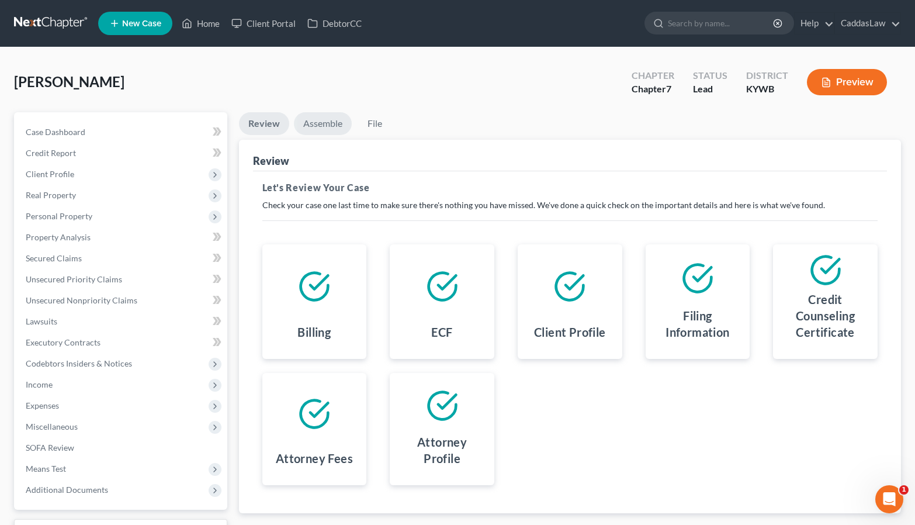
click at [321, 127] on link "Assemble" at bounding box center [323, 123] width 58 height 23
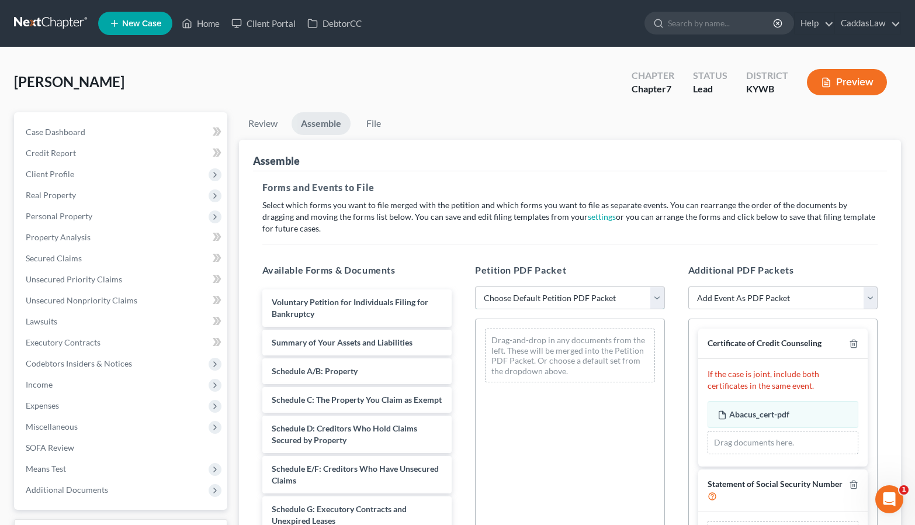
select select "2"
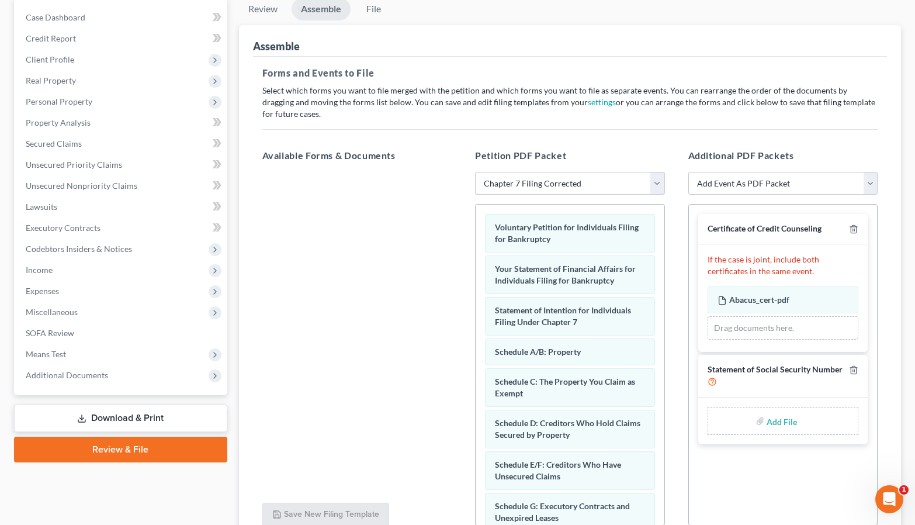
scroll to position [176, 0]
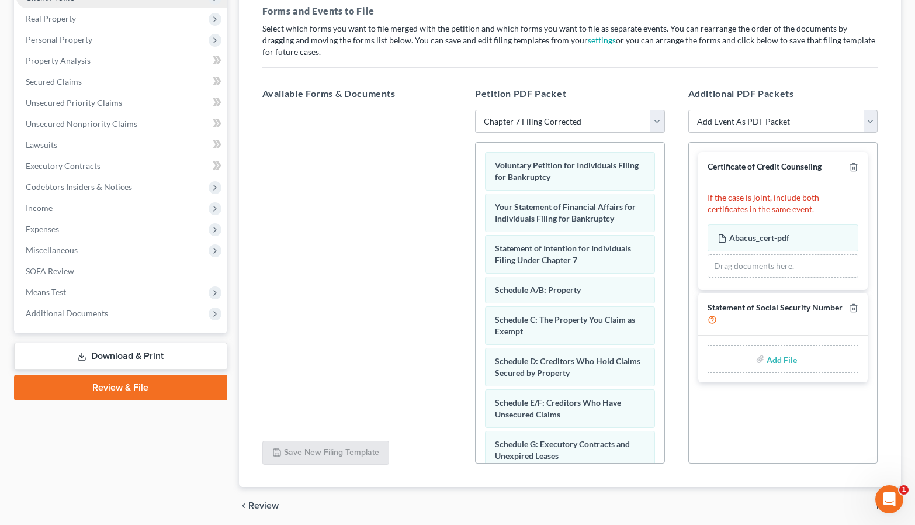
type input "C:\fakepath\form_b121-81.pdf"
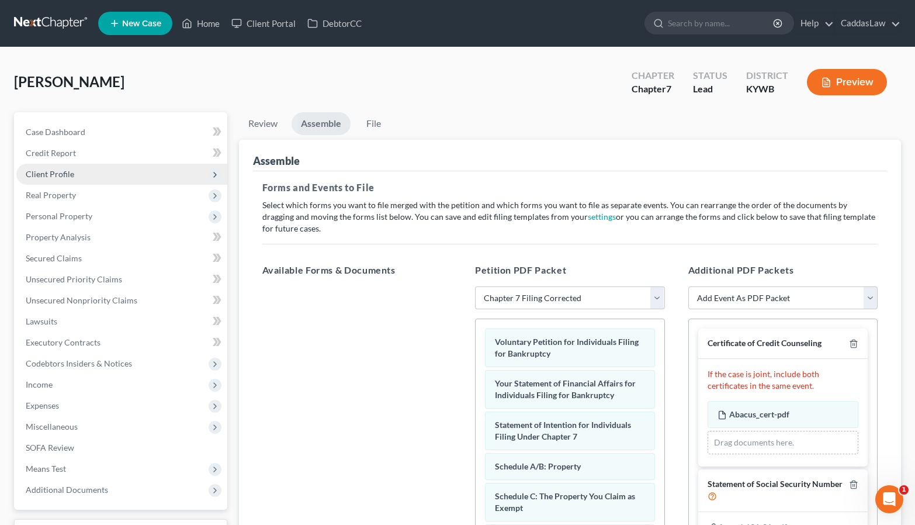
scroll to position [0, 0]
click at [367, 123] on link "File" at bounding box center [373, 123] width 37 height 23
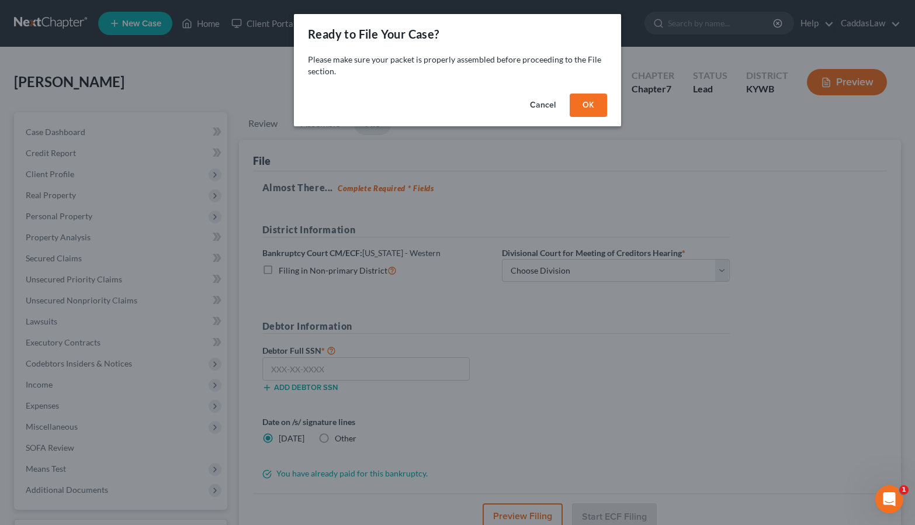
click at [590, 102] on button "OK" at bounding box center [588, 104] width 37 height 23
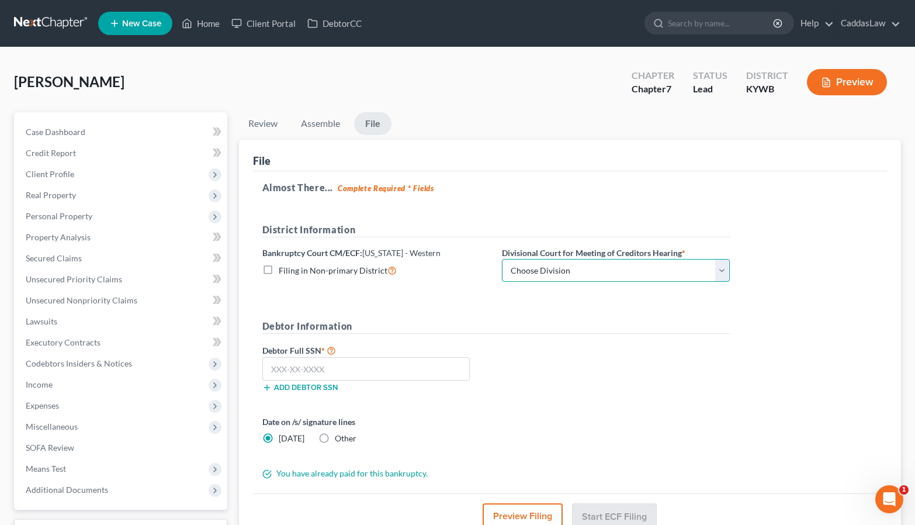
select select "3"
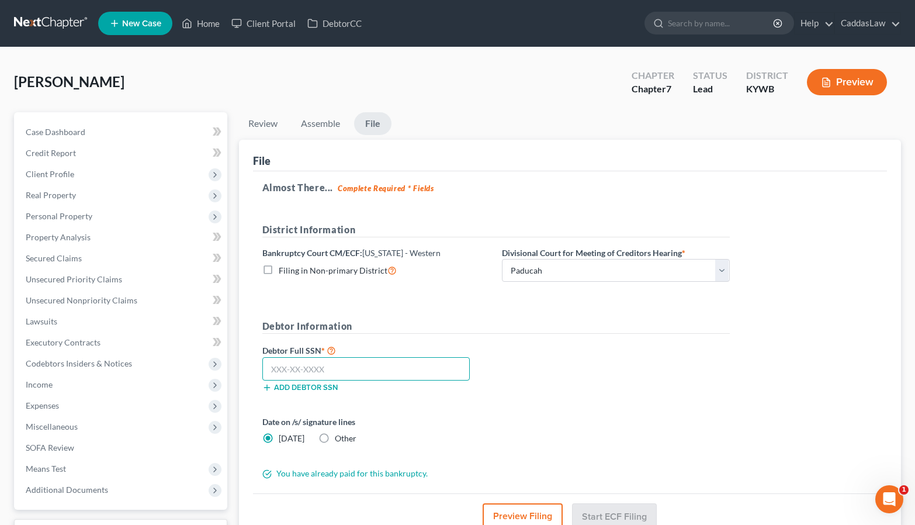
click at [383, 362] on input "text" at bounding box center [366, 368] width 208 height 23
type input "413-79-5177"
click at [480, 424] on label "Date on /s/ signature lines" at bounding box center [376, 421] width 228 height 12
click at [616, 510] on button "Start ECF Filing" at bounding box center [614, 516] width 84 height 26
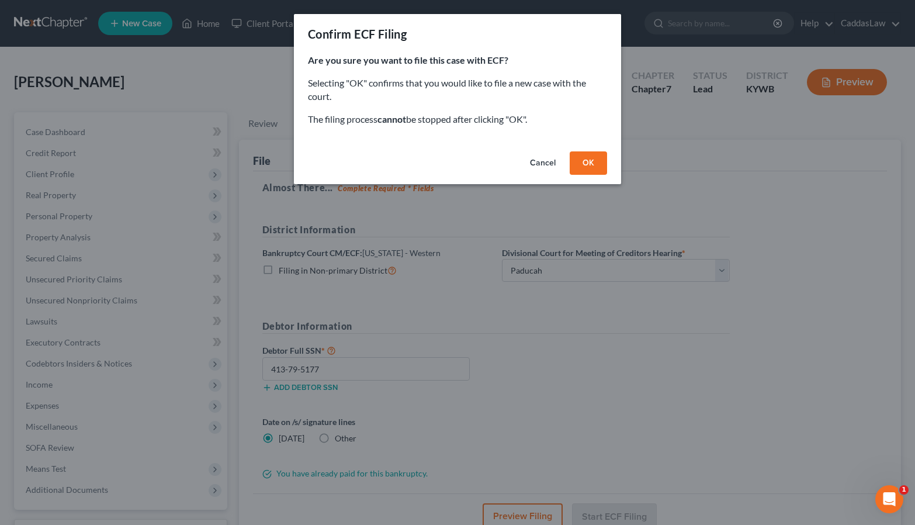
click at [589, 159] on button "OK" at bounding box center [588, 162] width 37 height 23
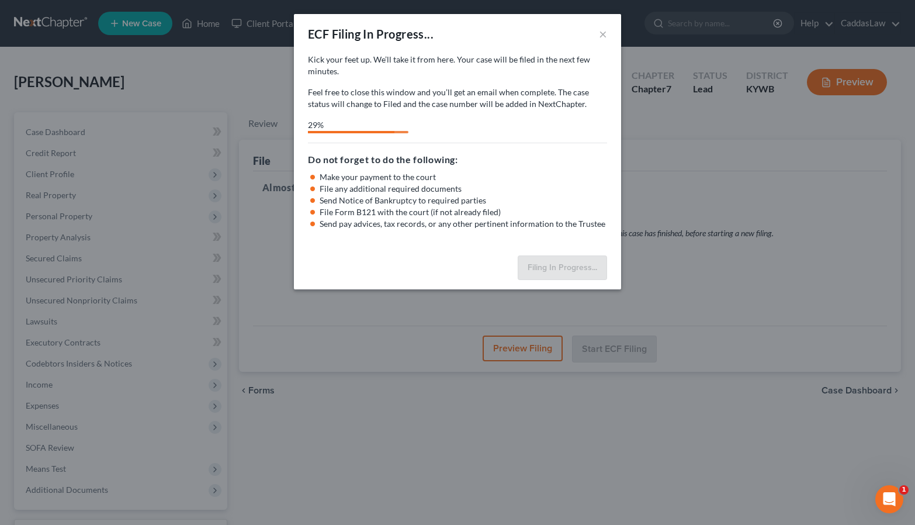
select select "3"
